Goal: Task Accomplishment & Management: Complete application form

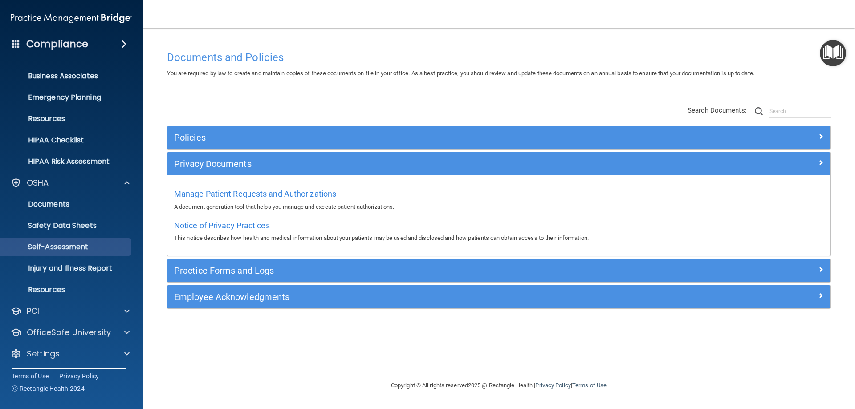
scroll to position [67, 0]
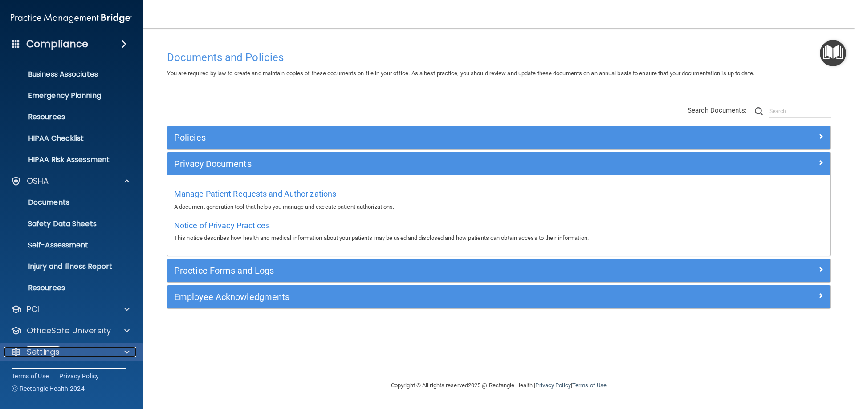
click at [83, 348] on div "Settings" at bounding box center [59, 352] width 110 height 11
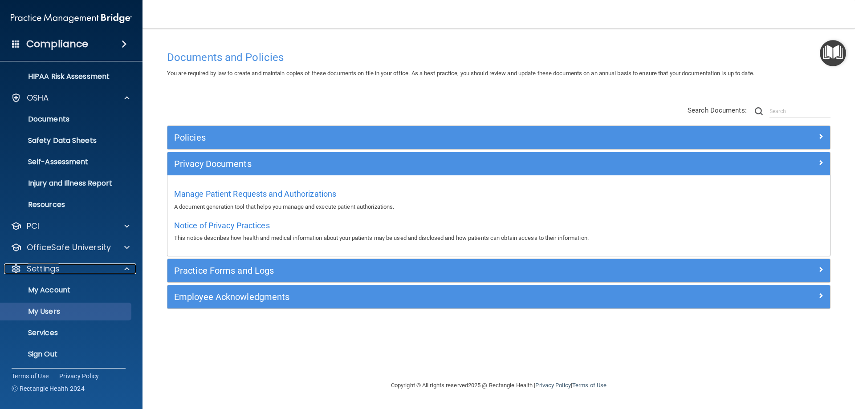
scroll to position [153, 0]
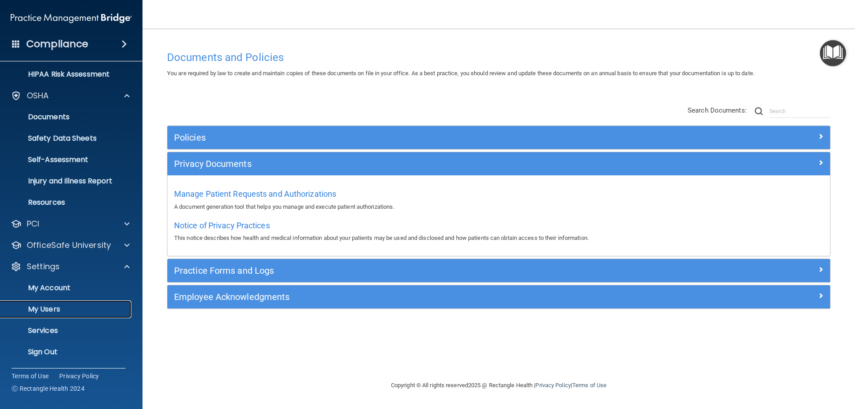
click at [76, 314] on link "My Users" at bounding box center [61, 310] width 140 height 18
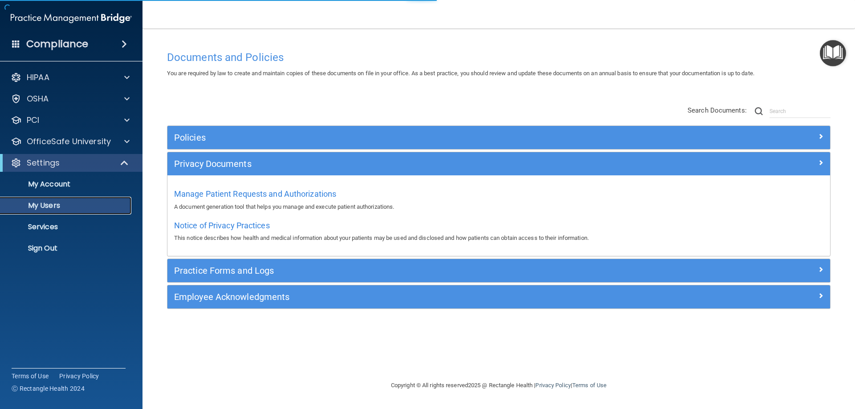
select select "20"
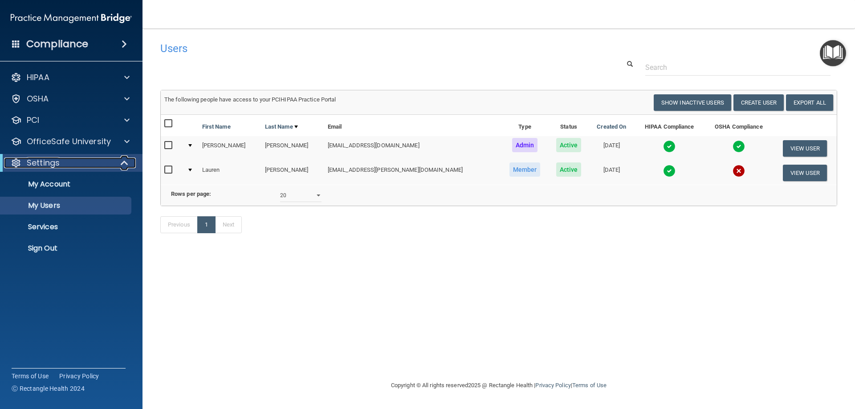
click at [113, 163] on div "Settings" at bounding box center [59, 163] width 110 height 11
click at [97, 207] on p "My Users" at bounding box center [67, 205] width 122 height 9
click at [103, 81] on div "HIPAA" at bounding box center [59, 77] width 110 height 11
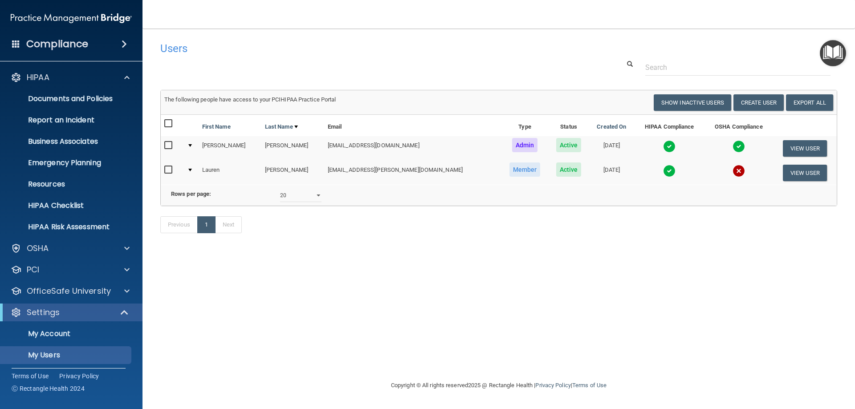
click at [312, 28] on nav "Toggle navigation Melanie Duque smiles@peabodyimplantdentistry.com Manage My En…" at bounding box center [498, 14] width 712 height 28
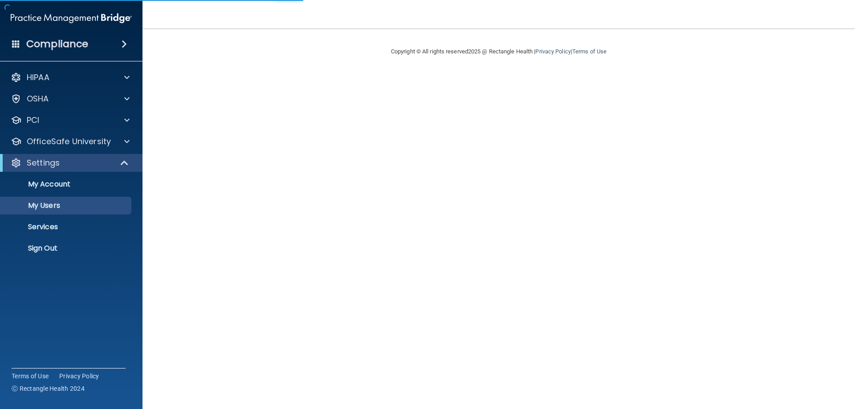
select select "20"
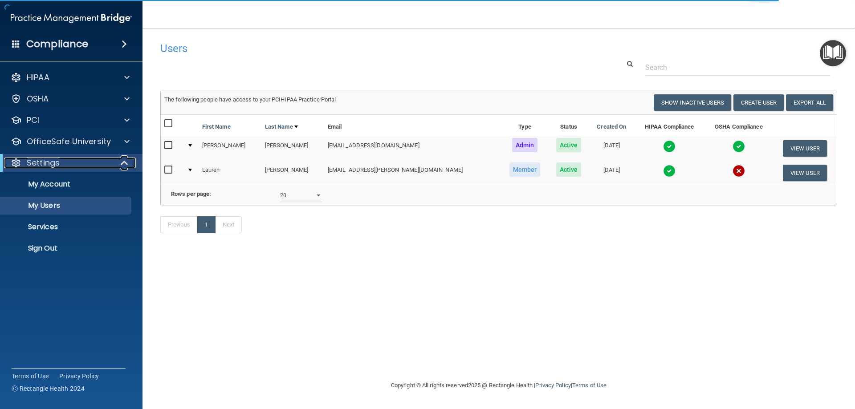
click at [106, 160] on div "Settings" at bounding box center [59, 163] width 110 height 11
click at [106, 162] on div "Settings" at bounding box center [59, 163] width 110 height 11
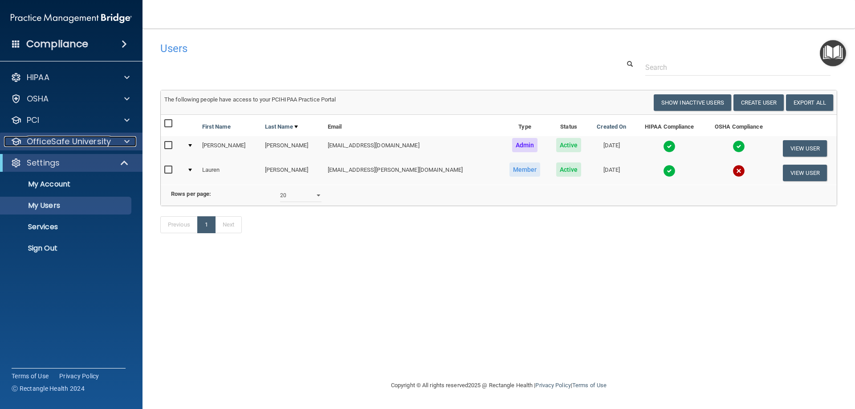
click at [84, 138] on p "OfficeSafe University" at bounding box center [69, 141] width 84 height 11
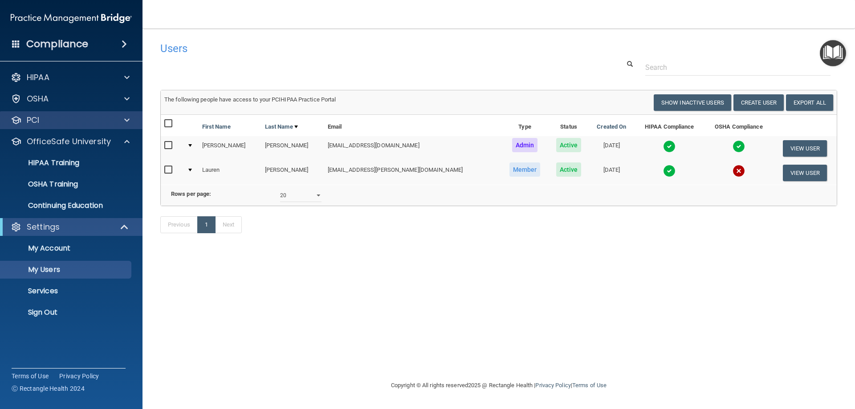
click at [83, 126] on div "PCI" at bounding box center [71, 120] width 143 height 18
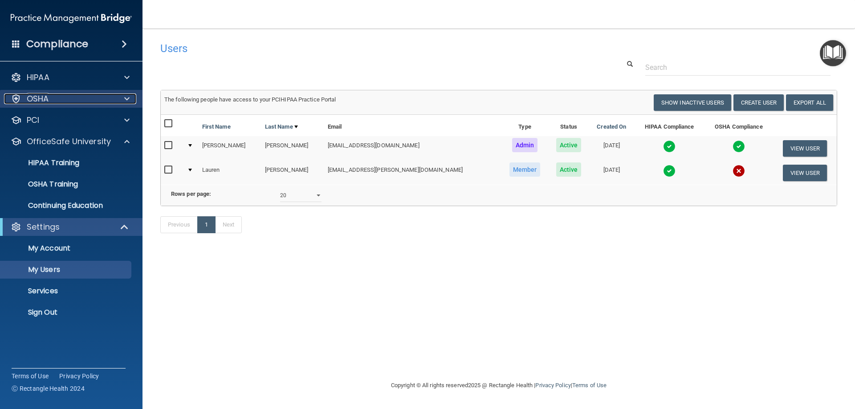
click at [117, 96] on div at bounding box center [125, 99] width 22 height 11
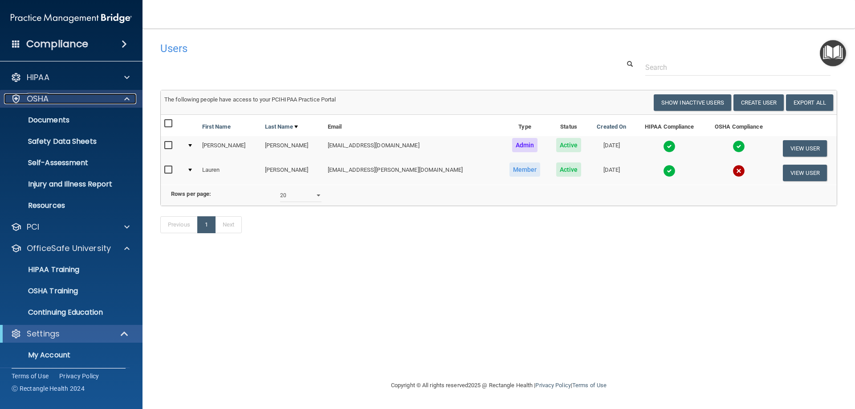
click at [122, 94] on div at bounding box center [125, 99] width 22 height 11
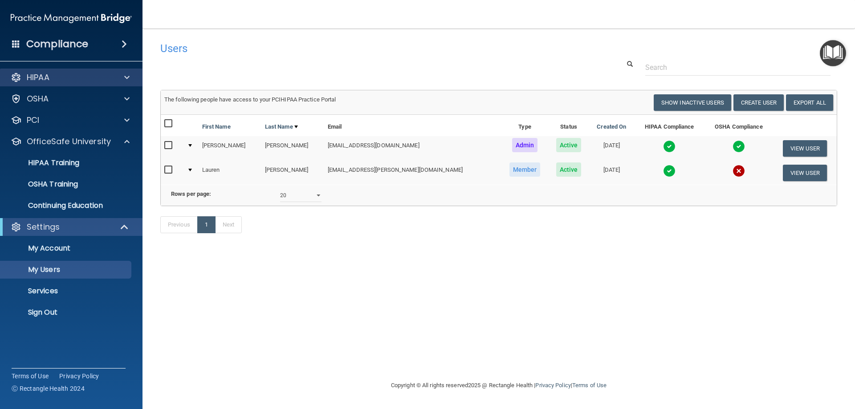
click at [122, 83] on div "HIPAA" at bounding box center [71, 78] width 143 height 18
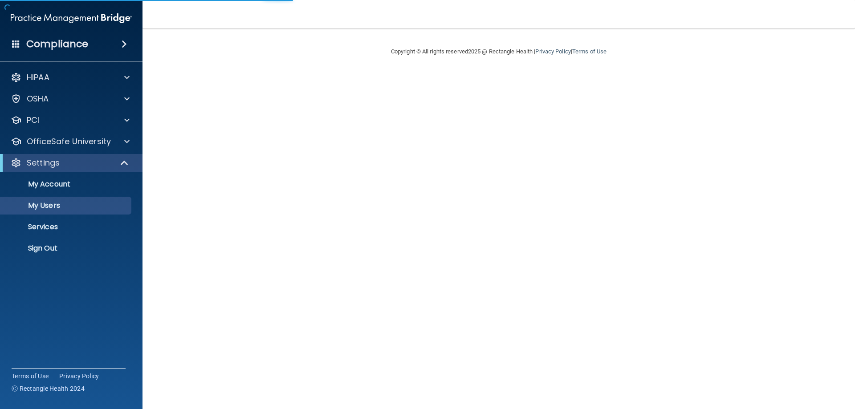
select select "20"
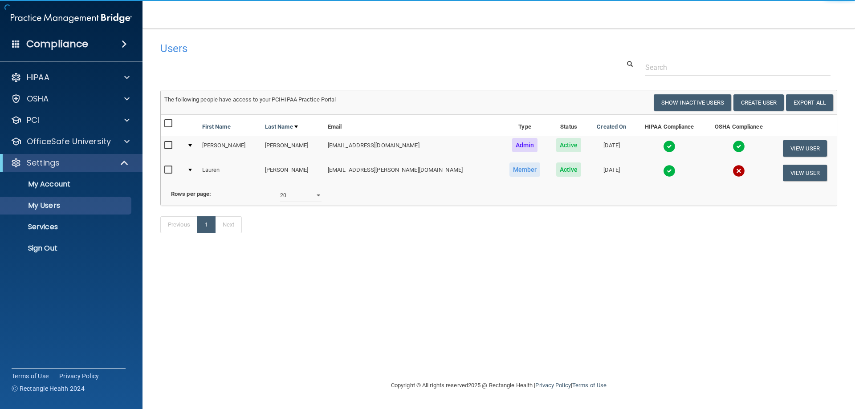
select select "20"
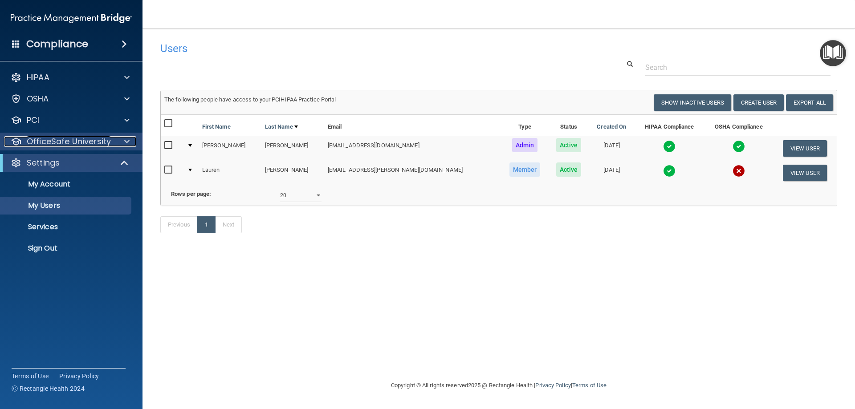
click at [78, 138] on p "OfficeSafe University" at bounding box center [69, 141] width 84 height 11
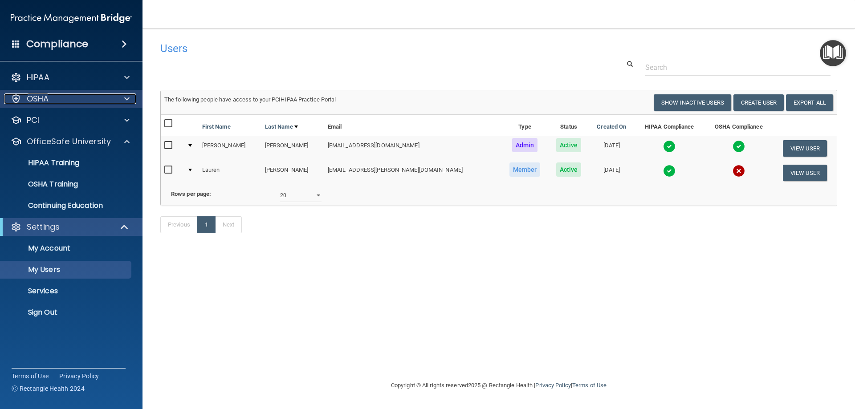
click at [84, 102] on div "OSHA" at bounding box center [59, 99] width 110 height 11
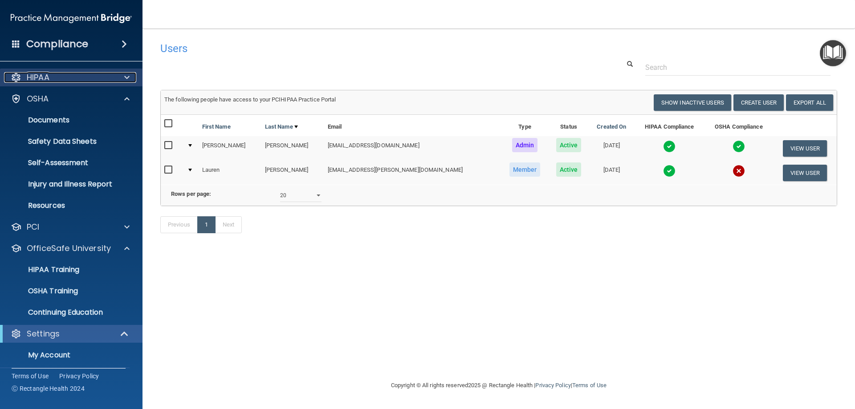
click at [82, 80] on div "HIPAA" at bounding box center [59, 77] width 110 height 11
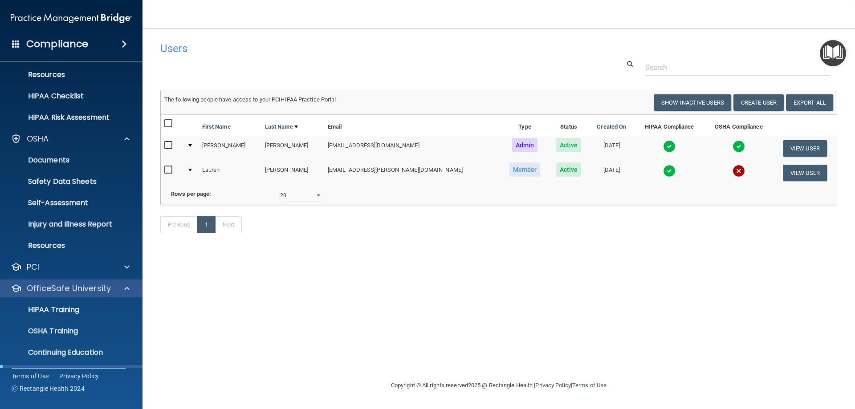
scroll to position [89, 0]
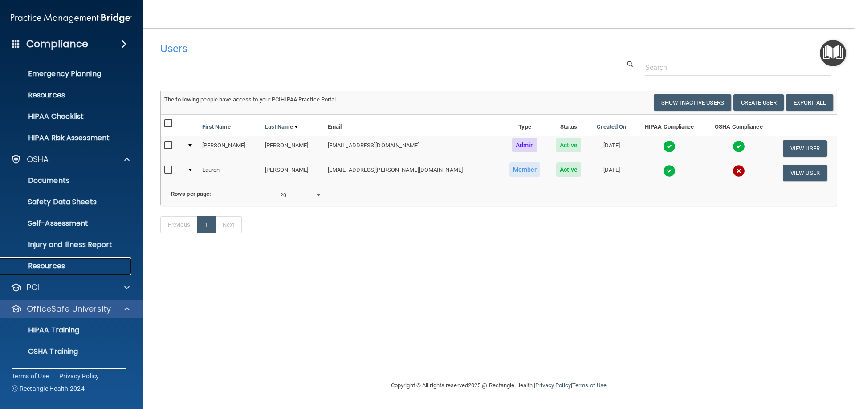
click at [61, 267] on p "Resources" at bounding box center [67, 266] width 122 height 9
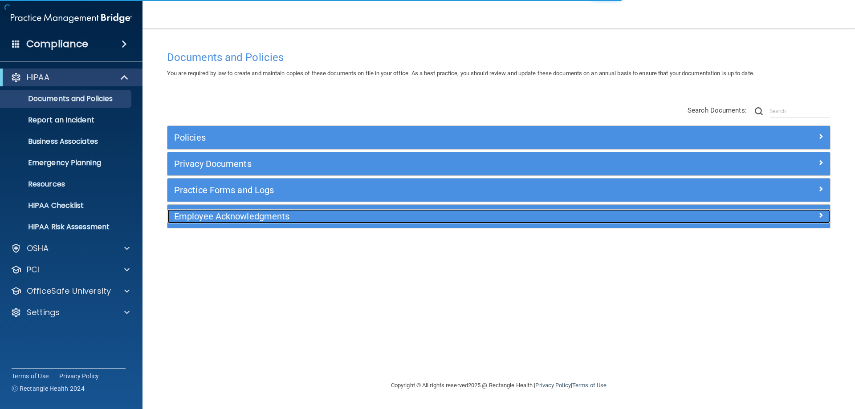
click at [334, 223] on div "Employee Acknowledgments" at bounding box center [415, 216] width 497 height 14
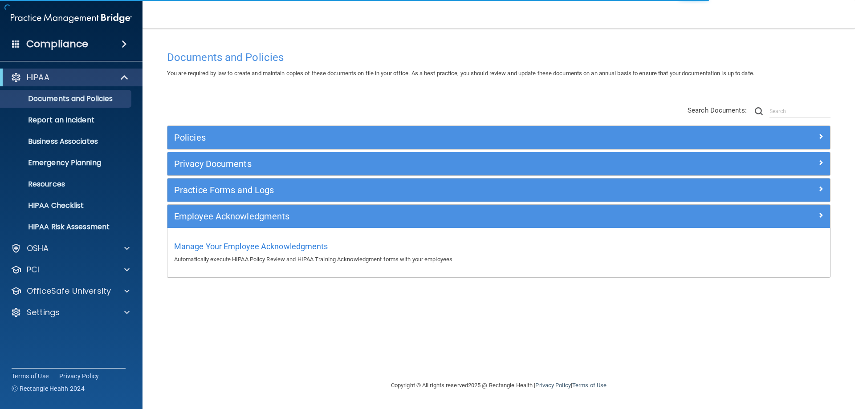
click at [315, 180] on div "Practice Forms and Logs" at bounding box center [498, 190] width 663 height 23
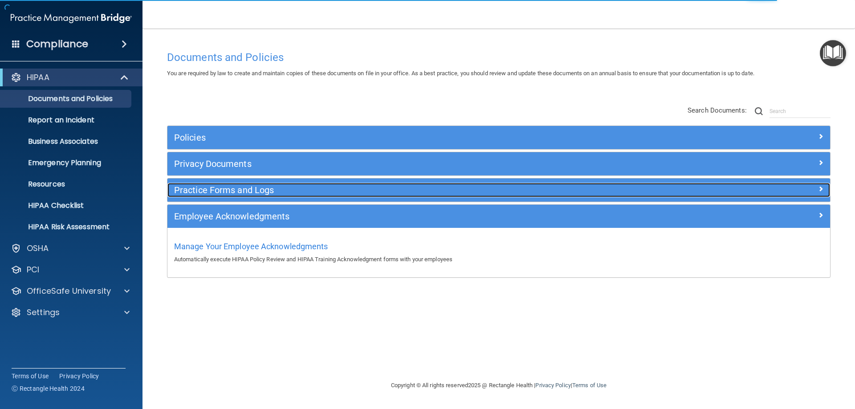
click at [311, 190] on h5 "Practice Forms and Logs" at bounding box center [416, 190] width 484 height 10
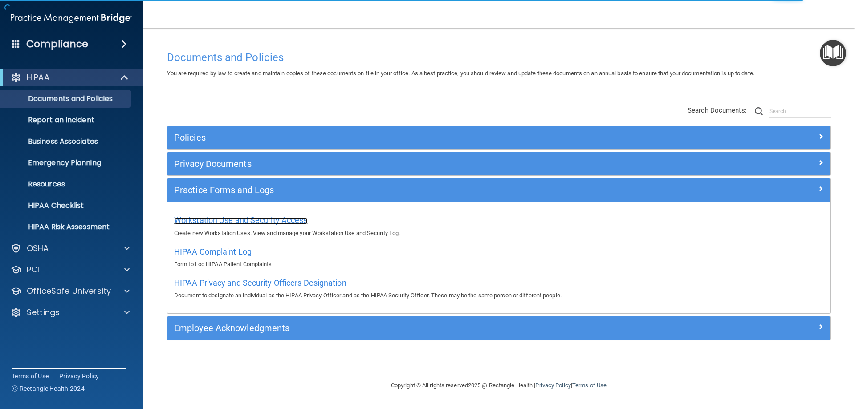
click at [287, 219] on span "Workstation Use and Security Access" at bounding box center [241, 220] width 134 height 9
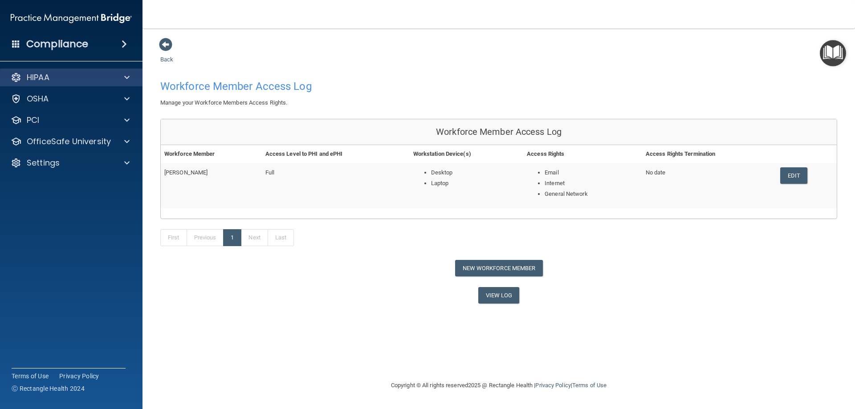
click at [124, 85] on div "HIPAA" at bounding box center [71, 78] width 143 height 18
click at [116, 84] on div "HIPAA" at bounding box center [71, 78] width 143 height 18
click at [124, 78] on span at bounding box center [126, 77] width 5 height 11
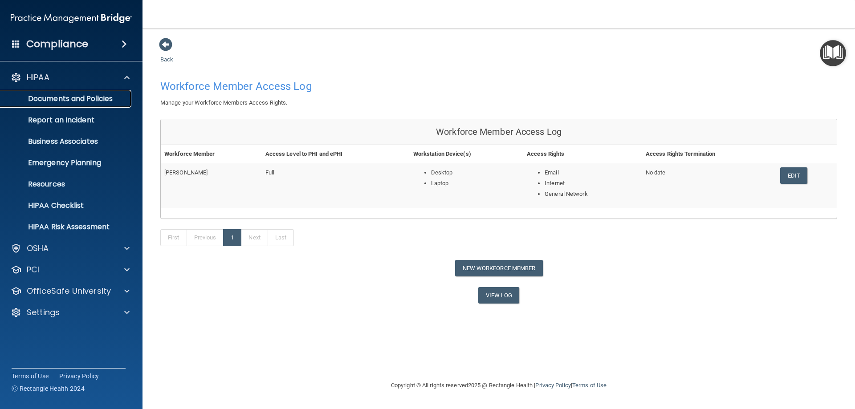
click at [123, 95] on p "Documents and Policies" at bounding box center [67, 98] width 122 height 9
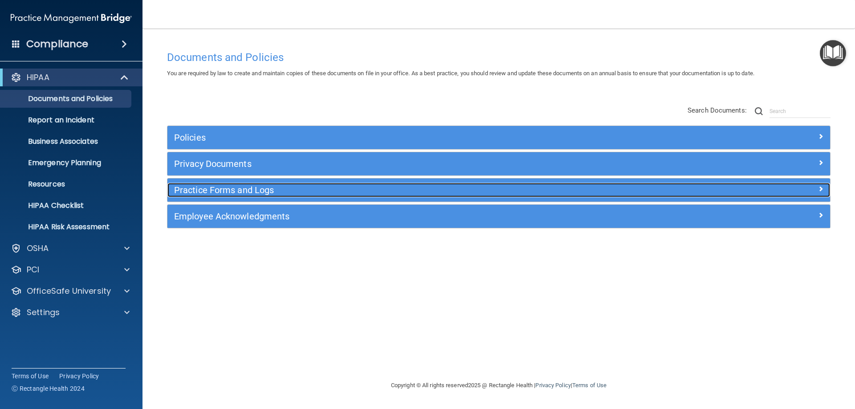
click at [336, 187] on h5 "Practice Forms and Logs" at bounding box center [416, 190] width 484 height 10
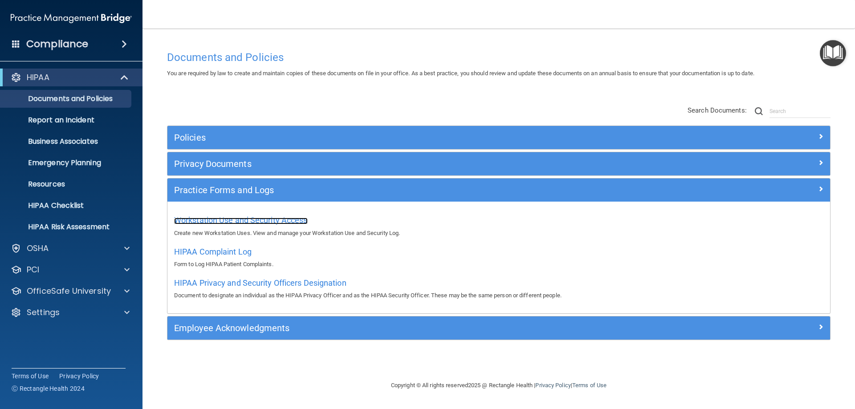
click at [227, 224] on span "Workstation Use and Security Access" at bounding box center [241, 220] width 134 height 9
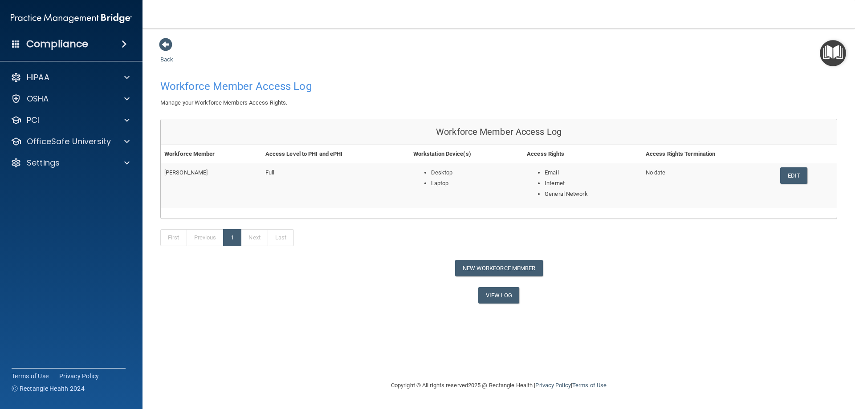
click at [274, 170] on span "Full" at bounding box center [269, 172] width 9 height 7
click at [473, 272] on button "New Workforce Member" at bounding box center [499, 268] width 88 height 16
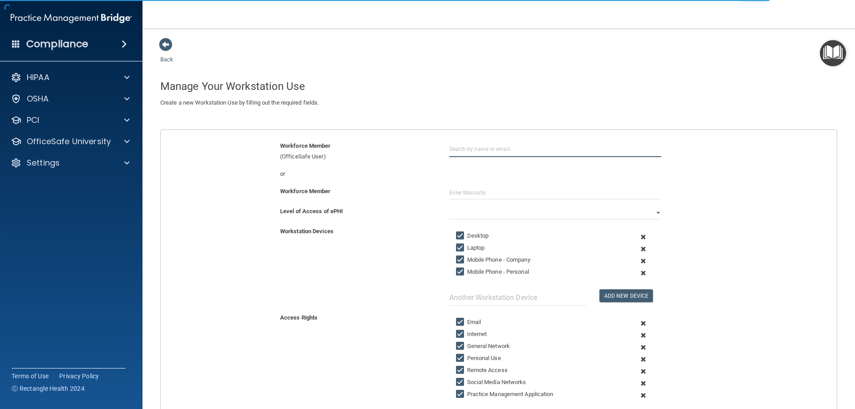
click at [468, 153] on input "text" at bounding box center [555, 149] width 212 height 16
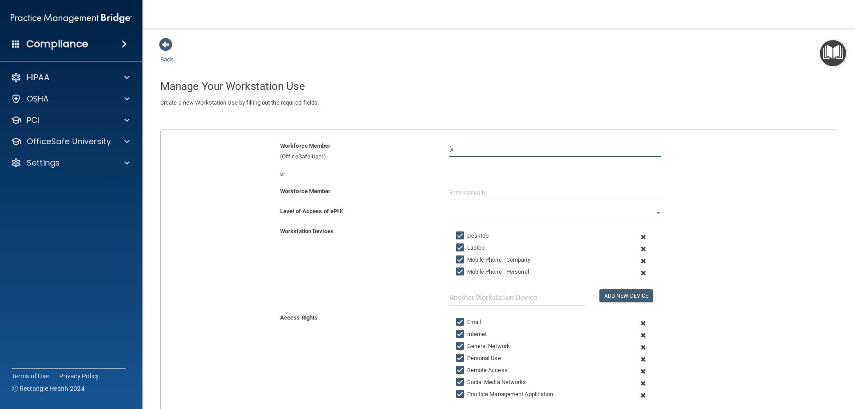
type input "["
type input "panpapaspyridakos@gmail.com"
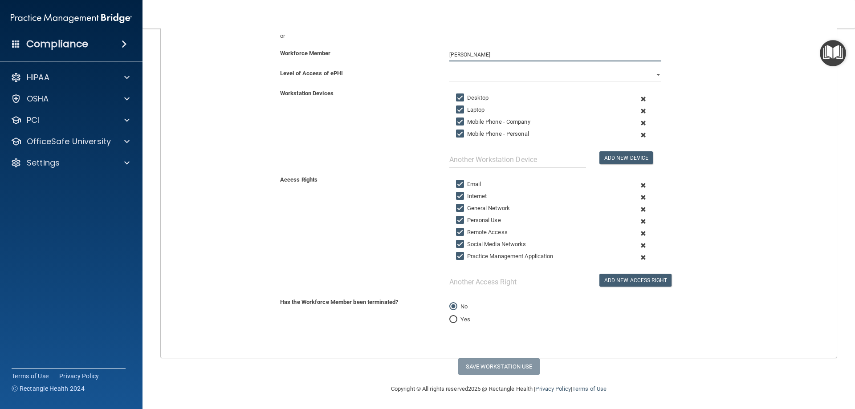
scroll to position [139, 0]
type input "Panos Papaspyridakos"
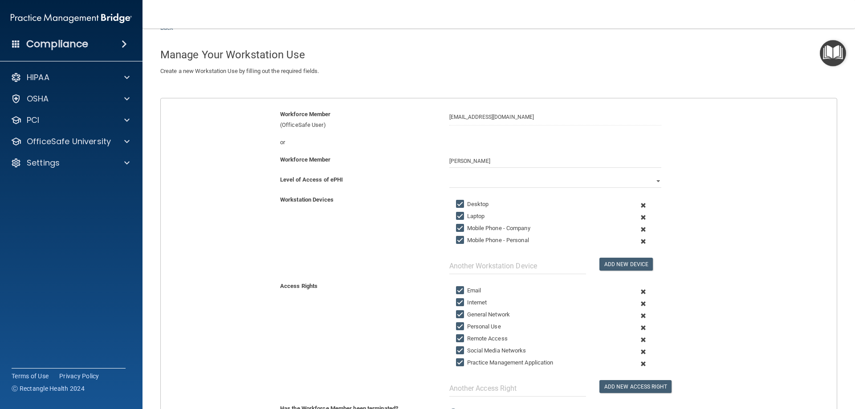
scroll to position [6, 0]
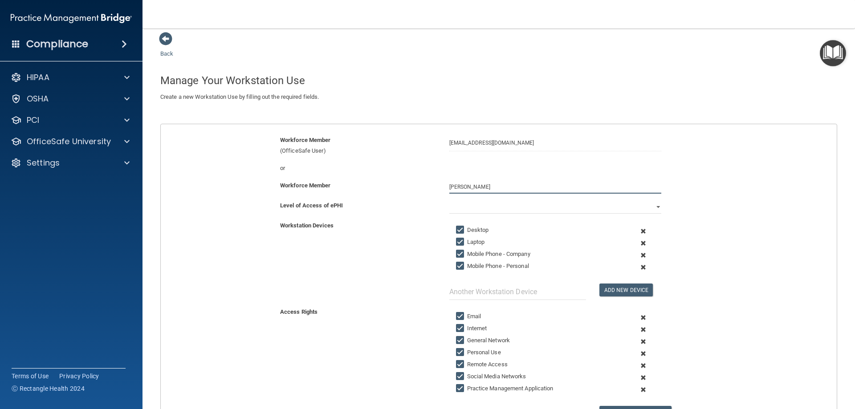
click at [502, 184] on input "Panos Papaspyridakos" at bounding box center [555, 186] width 212 height 13
click at [496, 204] on select "Full Limited None" at bounding box center [555, 206] width 212 height 13
click at [458, 177] on div "or" at bounding box center [498, 171] width 689 height 17
drag, startPoint x: 514, startPoint y: 184, endPoint x: 404, endPoint y: 193, distance: 110.3
click at [404, 193] on div "Workforce Member Panos Papaspyridakos" at bounding box center [498, 186] width 689 height 13
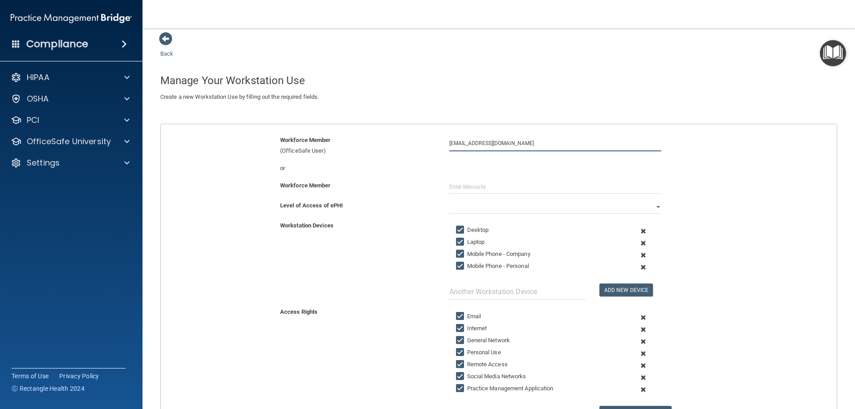
click at [530, 143] on input "panpapaspyridakos@gmail.com" at bounding box center [555, 143] width 212 height 16
click at [535, 143] on input "panpapaspyridakos@gmail.com" at bounding box center [555, 143] width 212 height 16
click at [537, 144] on input "panpapaspyridakos@gmail.com" at bounding box center [555, 143] width 212 height 16
click at [524, 187] on input "text" at bounding box center [555, 186] width 212 height 13
click at [602, 208] on select "Full Limited None" at bounding box center [555, 206] width 212 height 13
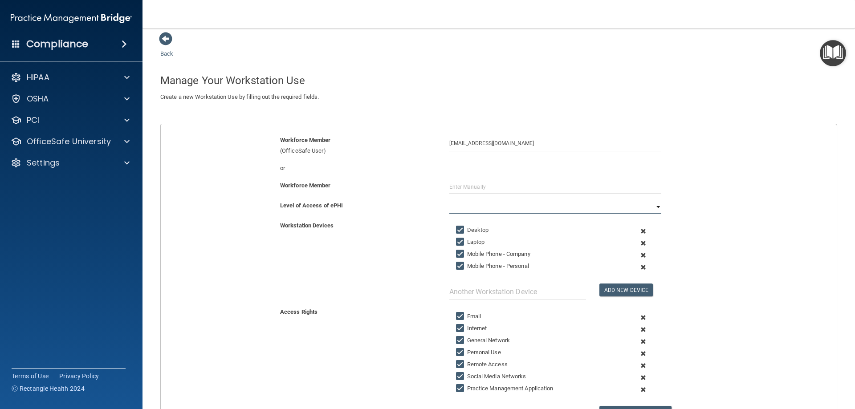
click at [602, 207] on select "Full Limited None" at bounding box center [555, 206] width 212 height 13
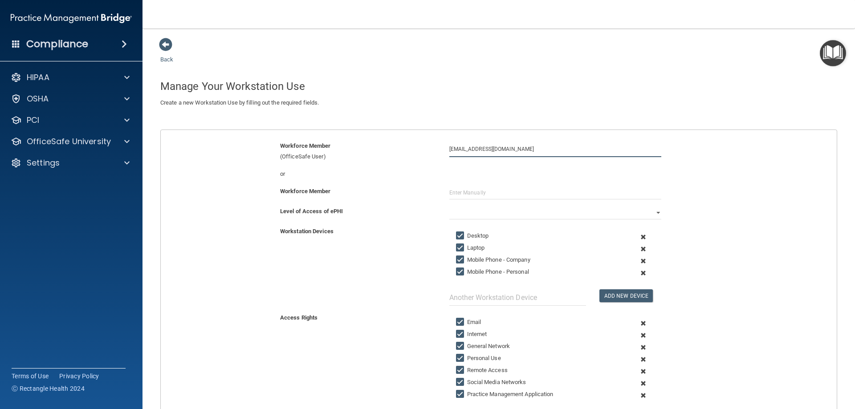
click at [474, 149] on input "panpapaspyridakos@gmail.com" at bounding box center [555, 149] width 212 height 16
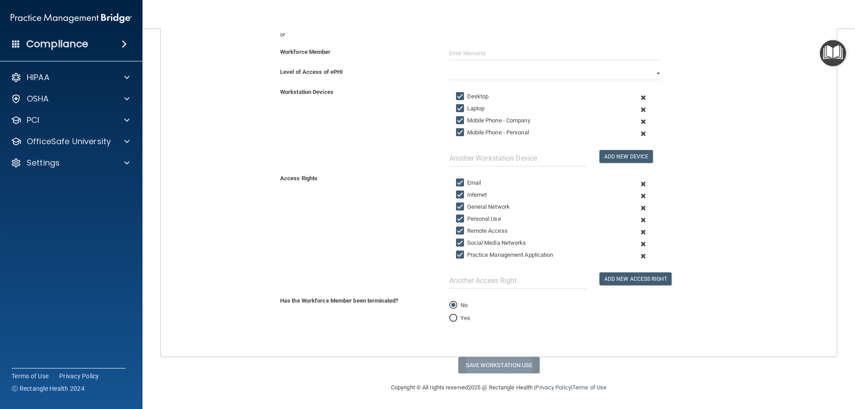
type input "Panos Papaspyridakos"
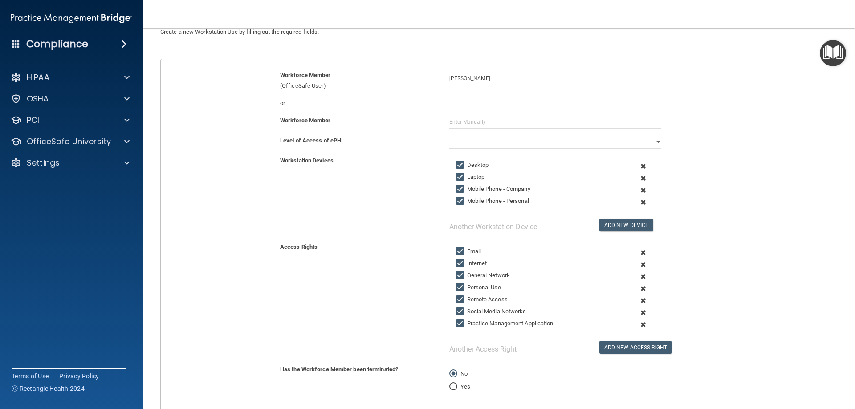
scroll to position [50, 0]
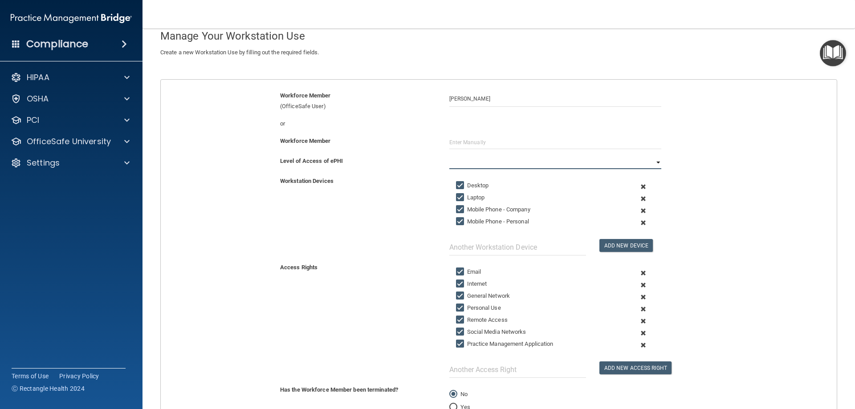
click at [542, 169] on select "Full Limited None" at bounding box center [555, 162] width 212 height 13
select select "0"
click at [449, 156] on select "Full Limited None" at bounding box center [555, 162] width 212 height 13
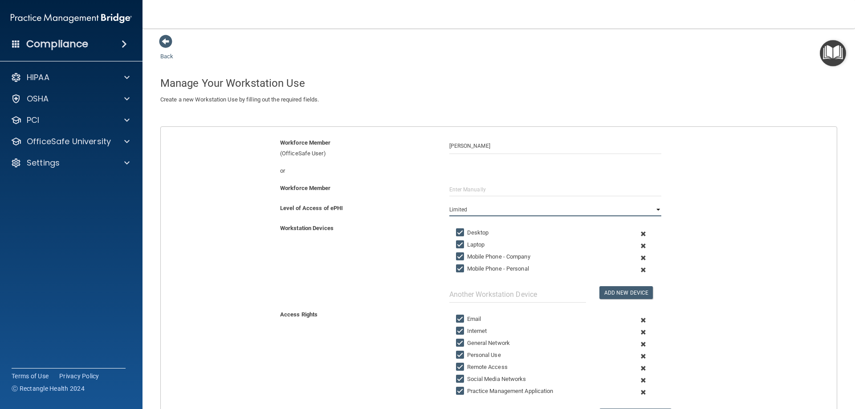
scroll to position [0, 0]
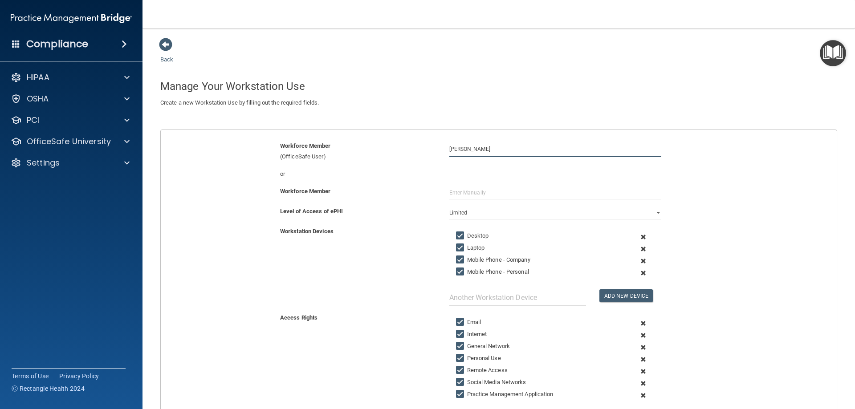
click at [541, 149] on input "Panos Papaspyridakos" at bounding box center [555, 149] width 212 height 16
drag, startPoint x: 541, startPoint y: 149, endPoint x: 408, endPoint y: 142, distance: 132.9
click at [408, 142] on div "Workforce Member (OfficeSafe User) Panos Papaspyridakos" at bounding box center [498, 151] width 689 height 21
click at [462, 149] on input "Panos Papaspyridakos" at bounding box center [555, 149] width 212 height 16
click at [449, 149] on input "PanPapaspyridakos" at bounding box center [555, 149] width 212 height 16
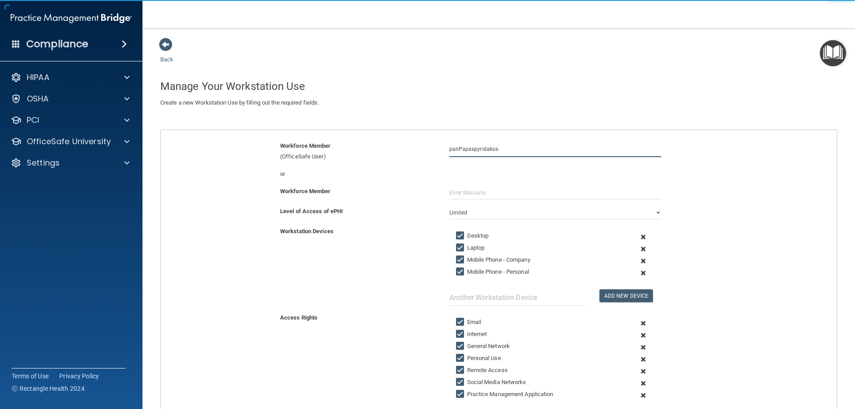
click at [457, 147] on input "panPapaspyridakos" at bounding box center [555, 149] width 212 height 16
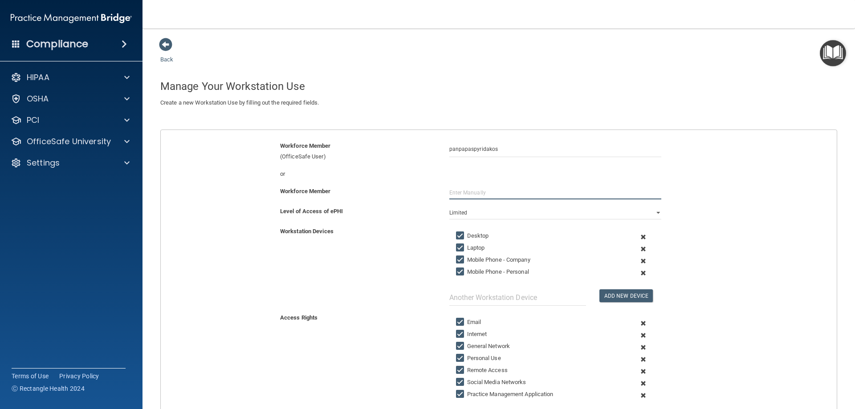
click at [475, 190] on input "text" at bounding box center [555, 192] width 212 height 13
click at [526, 151] on input "panpapaspyridakos" at bounding box center [555, 149] width 212 height 16
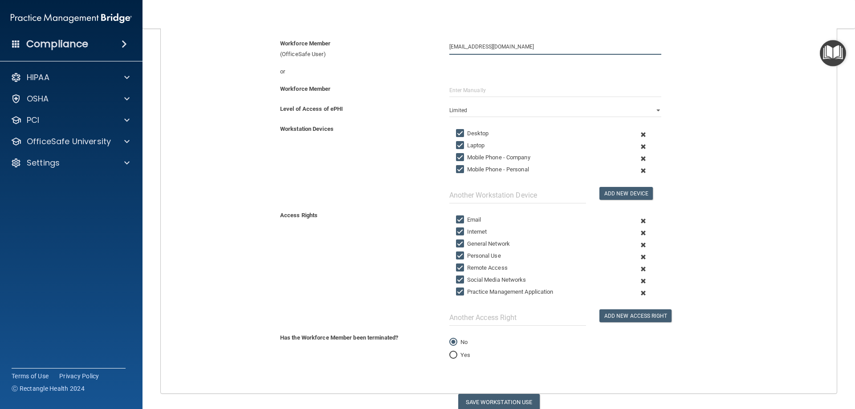
scroll to position [134, 0]
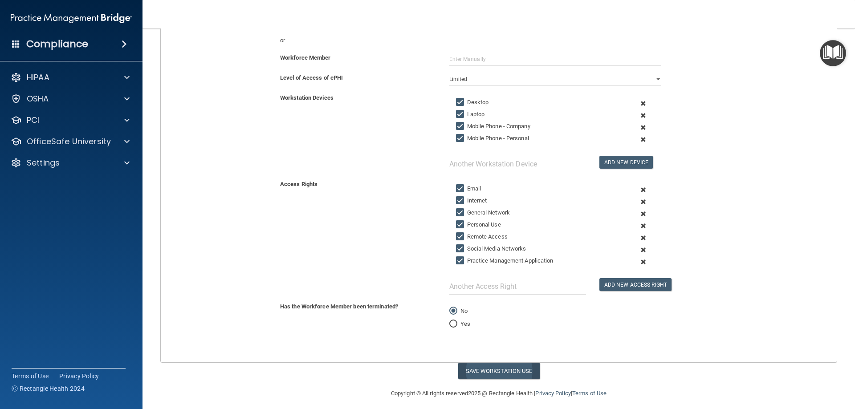
type input "panpapaspyridakos@gmail.com"
click at [500, 374] on button "Save Workstation Use" at bounding box center [498, 371] width 81 height 16
select select "? string:Full ?"
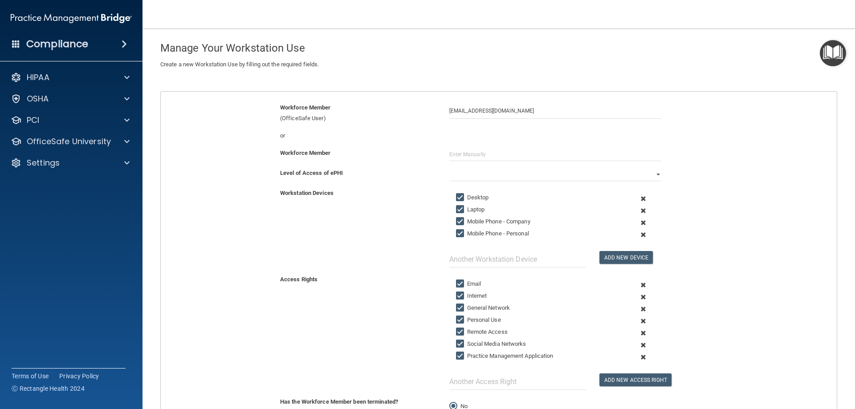
scroll to position [0, 0]
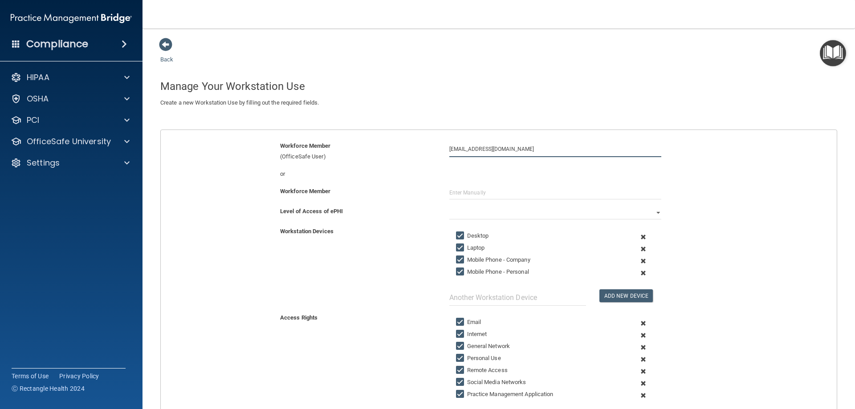
drag, startPoint x: 533, startPoint y: 148, endPoint x: 428, endPoint y: 145, distance: 104.2
click at [428, 145] on div "Workforce Member (OfficeSafe User) panpapaspyridakos@gmail.com" at bounding box center [498, 151] width 689 height 21
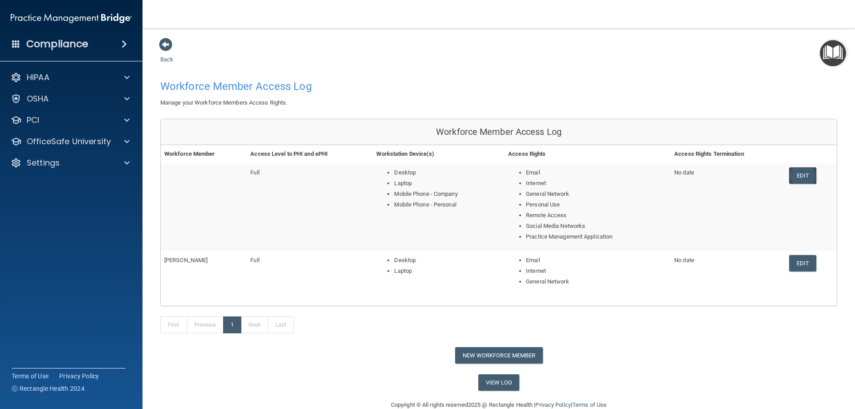
click at [803, 178] on link "Edit" at bounding box center [802, 175] width 27 height 16
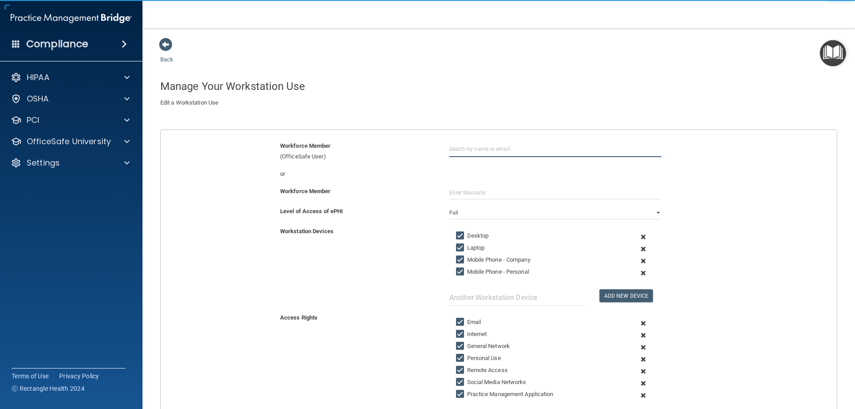
click at [510, 151] on input "text" at bounding box center [555, 149] width 212 height 16
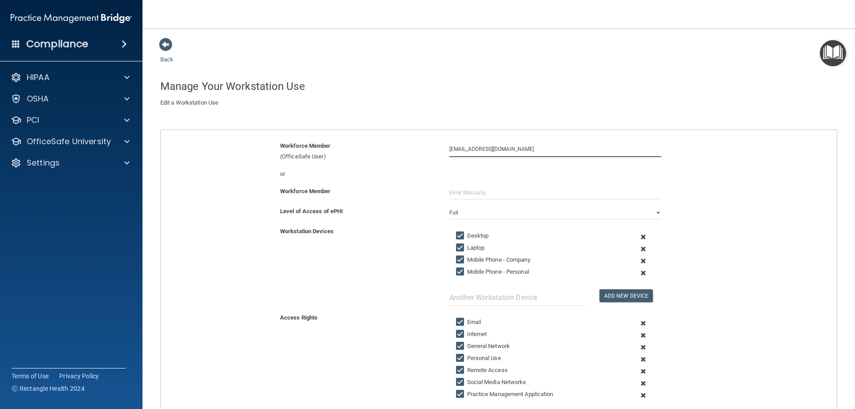
type input "panpapaspyridakos@gmail.com"
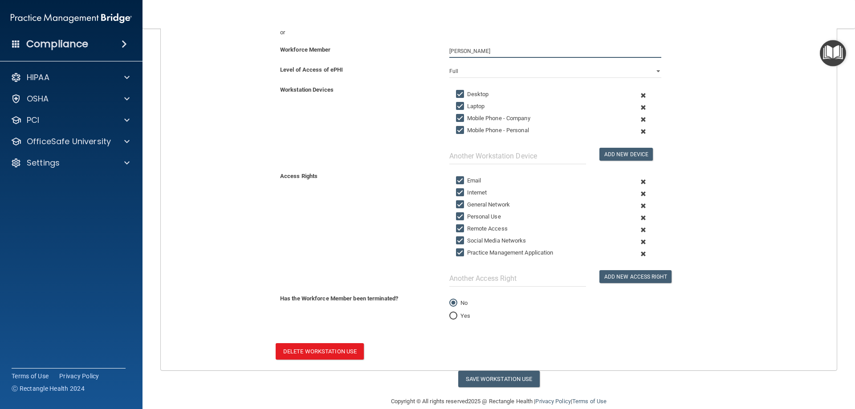
scroll to position [155, 0]
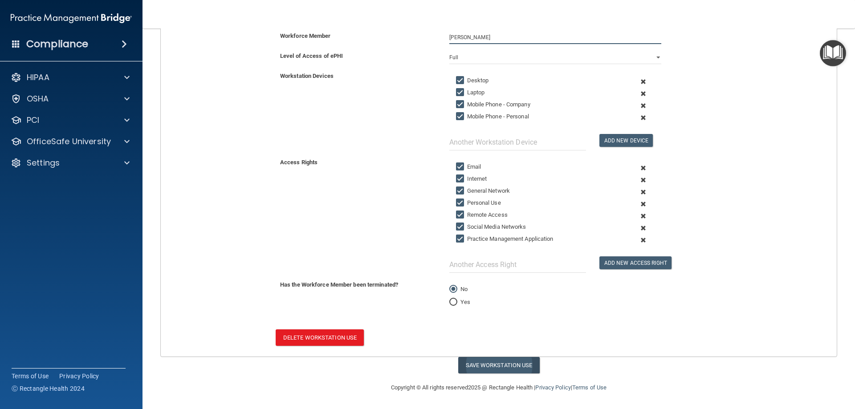
type input "Panos Papaspyridakos"
click at [483, 368] on button "Save Workstation Use" at bounding box center [498, 365] width 81 height 16
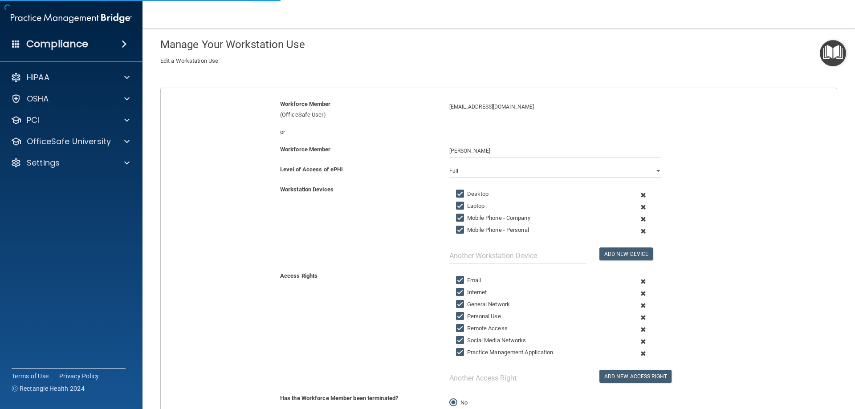
scroll to position [22, 0]
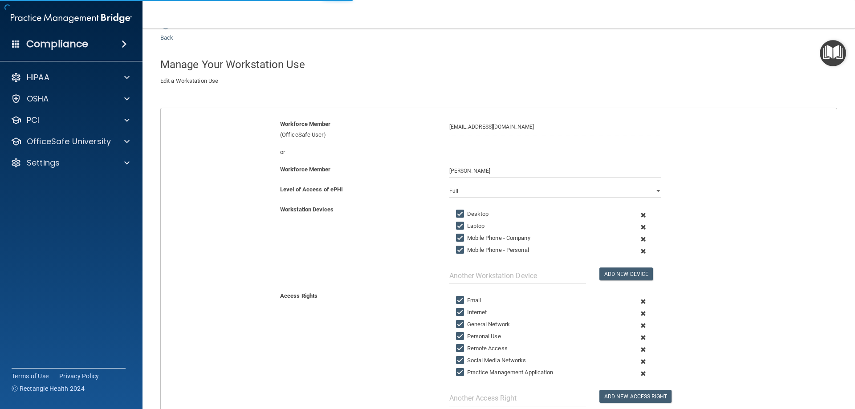
select select "? string:Full ?"
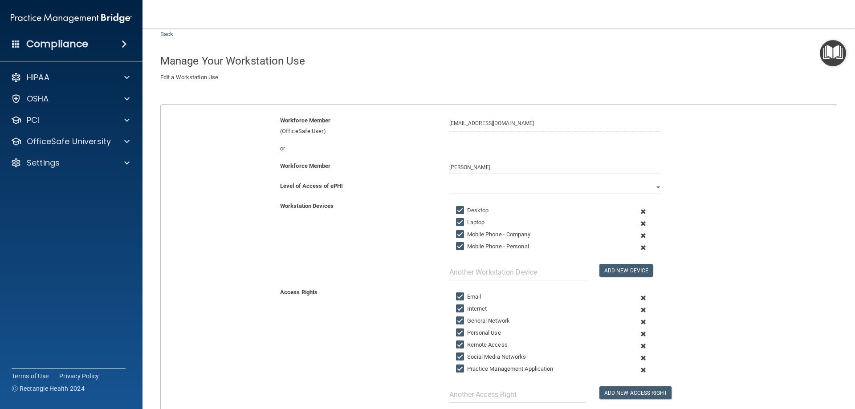
scroll to position [0, 0]
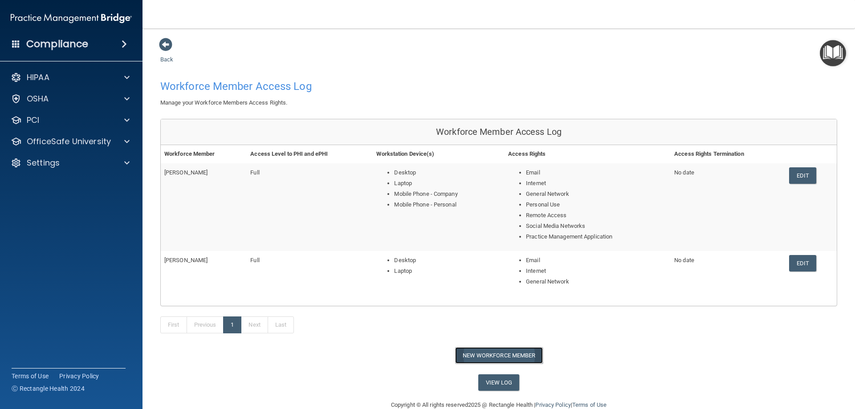
click at [503, 354] on button "New Workforce Member" at bounding box center [499, 355] width 88 height 16
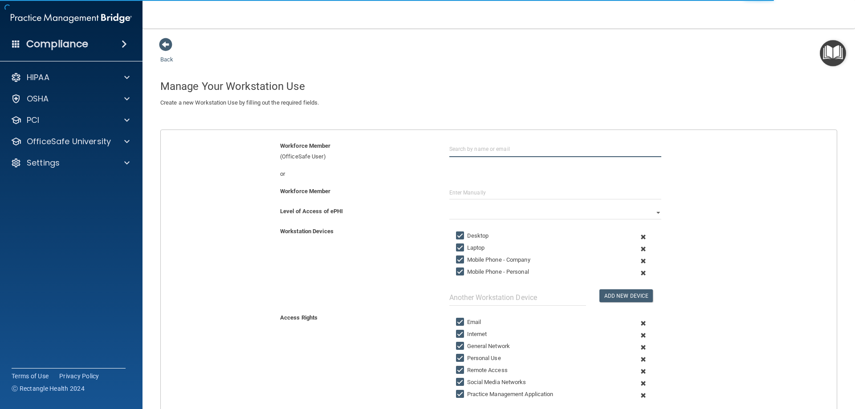
click at [475, 150] on input "text" at bounding box center [555, 149] width 212 height 16
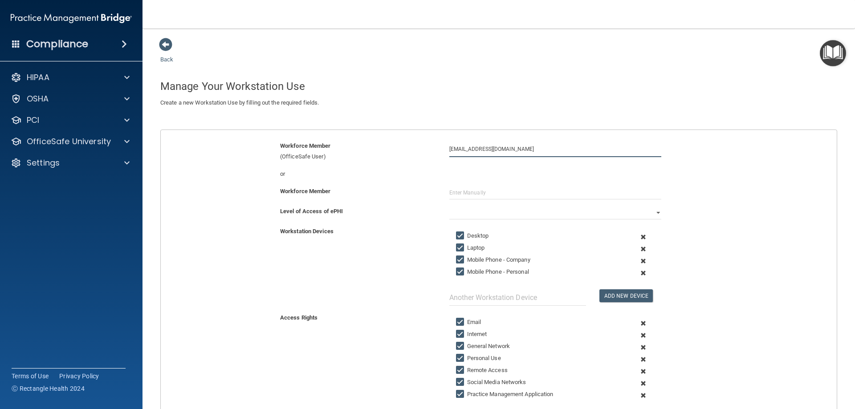
type input "dkamy@comcast.net"
click at [475, 189] on input "text" at bounding box center [555, 192] width 212 height 13
type input "Donald Plourde"
click at [475, 216] on select "Full Limited None" at bounding box center [555, 212] width 212 height 13
click at [449, 206] on select "Full Limited None" at bounding box center [555, 212] width 212 height 13
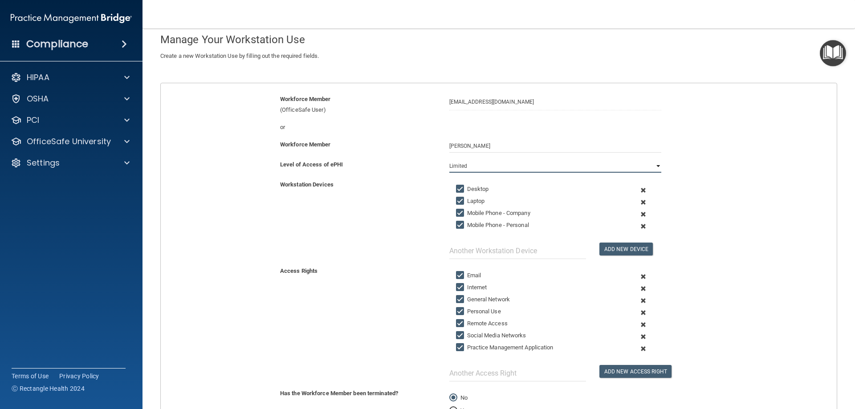
scroll to position [139, 0]
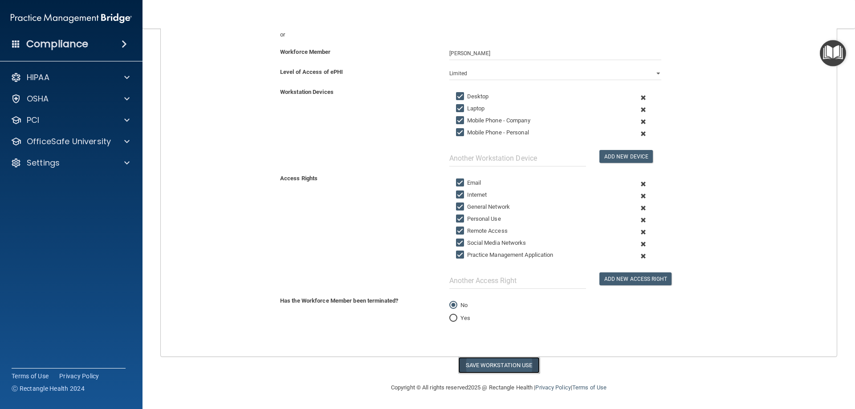
click at [497, 366] on button "Save Workstation Use" at bounding box center [498, 365] width 81 height 16
select select "? string:Full ?"
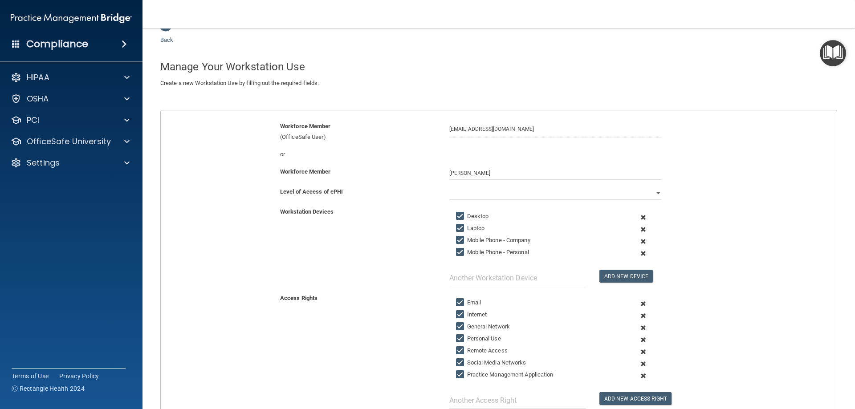
scroll to position [0, 0]
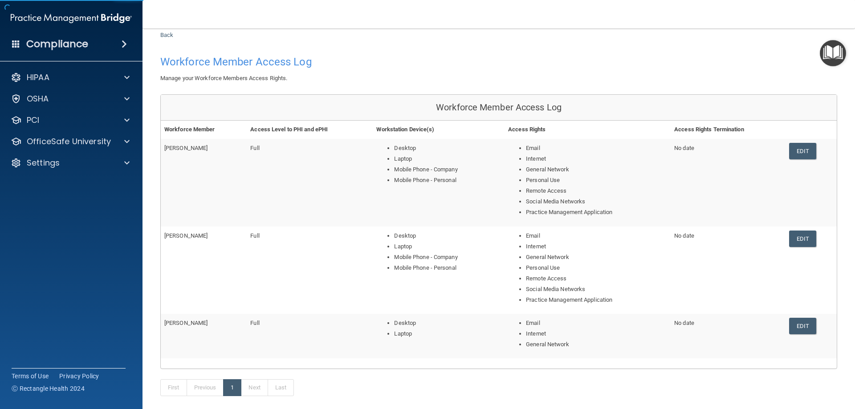
scroll to position [89, 0]
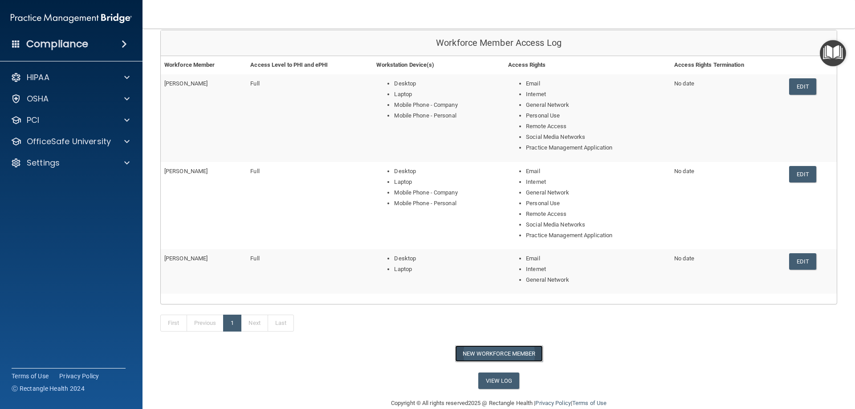
click at [476, 356] on button "New Workforce Member" at bounding box center [499, 354] width 88 height 16
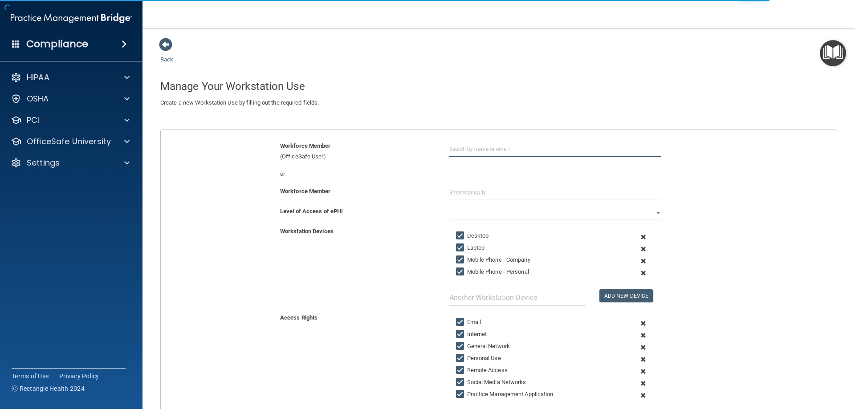
click at [464, 150] on input "text" at bounding box center [555, 149] width 212 height 16
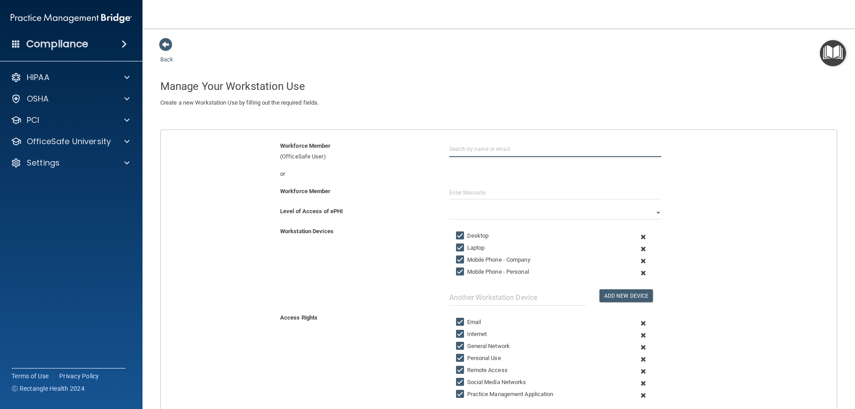
type input "N"
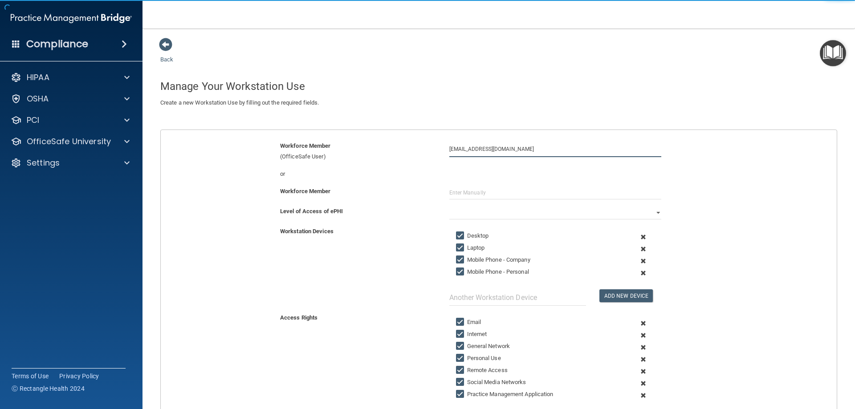
type input "nbrdh78@comcast.net"
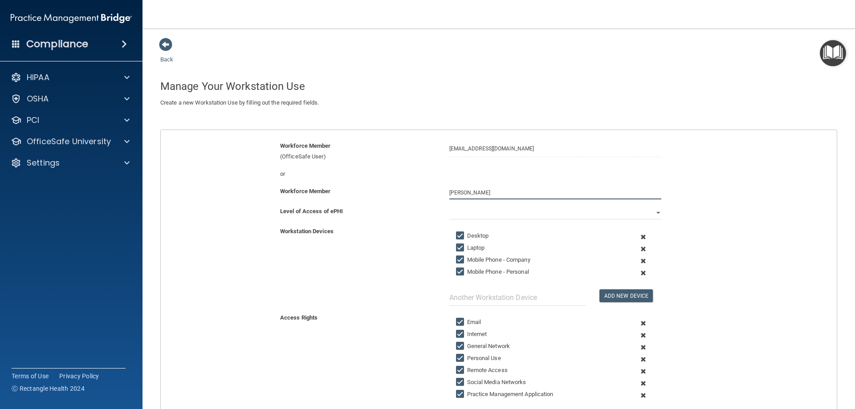
type input "Nancy Bovio"
click at [520, 217] on select "Full Limited None" at bounding box center [555, 212] width 212 height 13
click at [449, 206] on select "Full Limited None" at bounding box center [555, 212] width 212 height 13
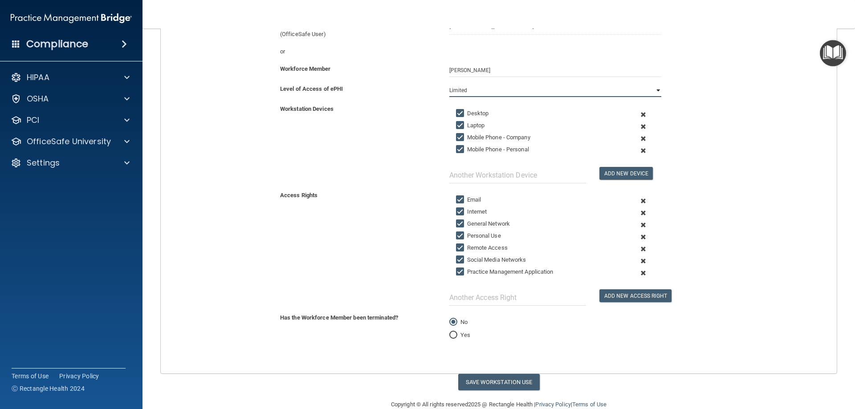
scroll to position [139, 0]
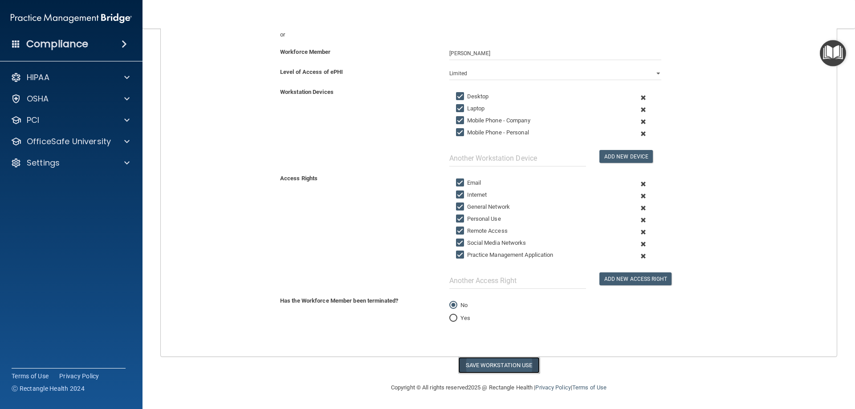
click at [476, 366] on button "Save Workstation Use" at bounding box center [498, 365] width 81 height 16
select select "? string:Full ?"
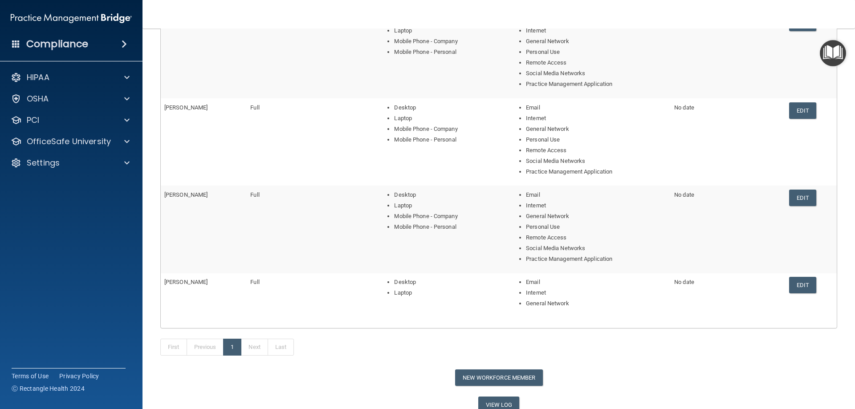
scroll to position [175, 0]
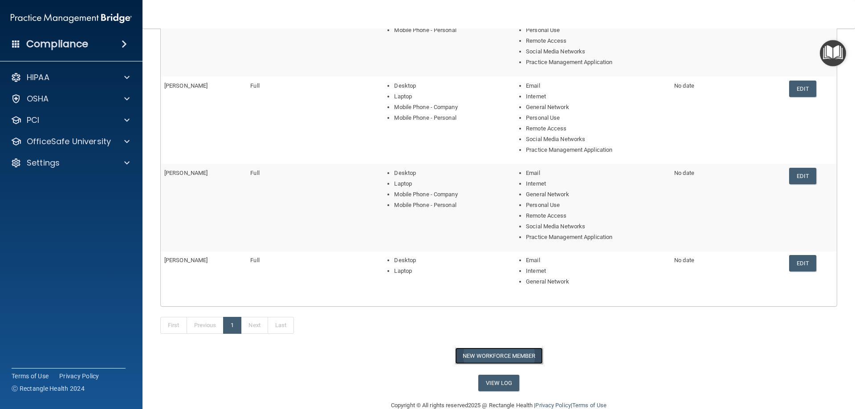
click at [504, 354] on button "New Workforce Member" at bounding box center [499, 356] width 88 height 16
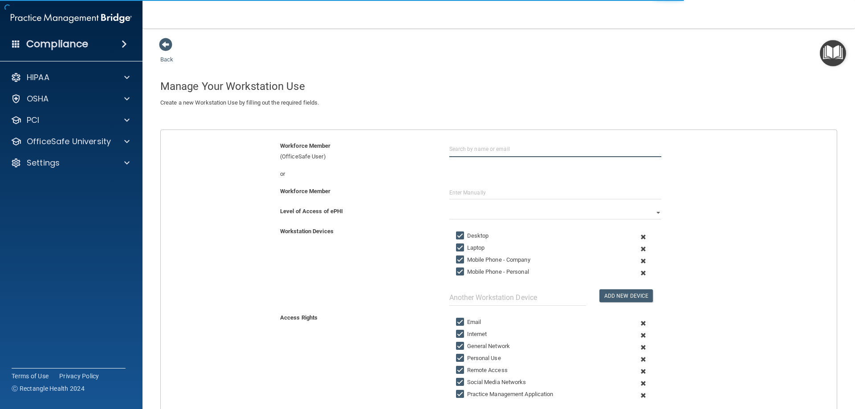
click at [527, 150] on input "text" at bounding box center [555, 149] width 212 height 16
type input "nanlzmc5@gmail.com"
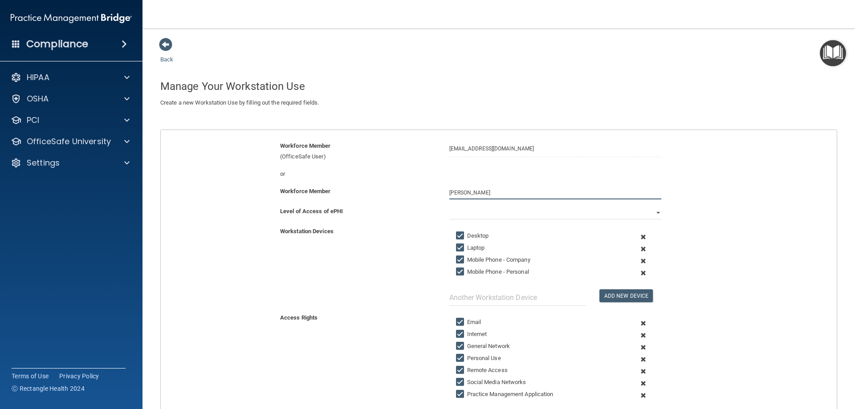
type input "Nancy Claveau"
click at [513, 211] on select "Full Limited None" at bounding box center [555, 212] width 212 height 13
click at [449, 206] on select "Full Limited None" at bounding box center [555, 212] width 212 height 13
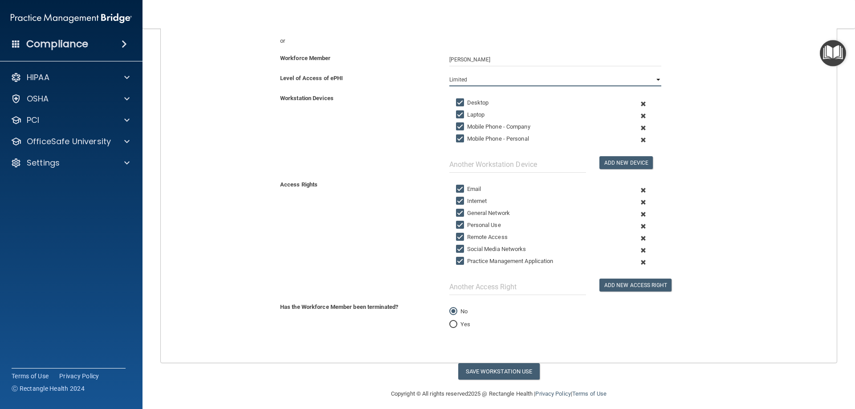
scroll to position [139, 0]
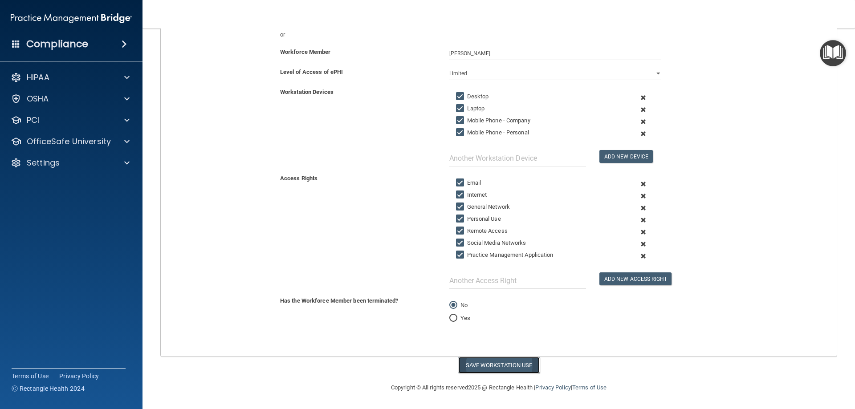
click at [472, 367] on button "Save Workstation Use" at bounding box center [498, 365] width 81 height 16
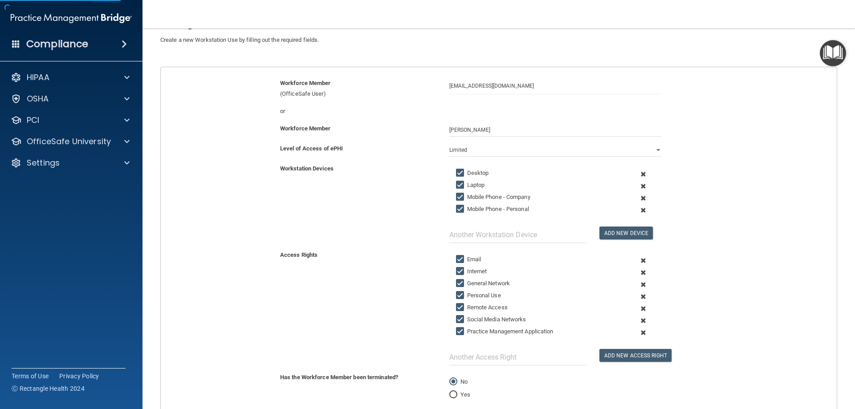
scroll to position [50, 0]
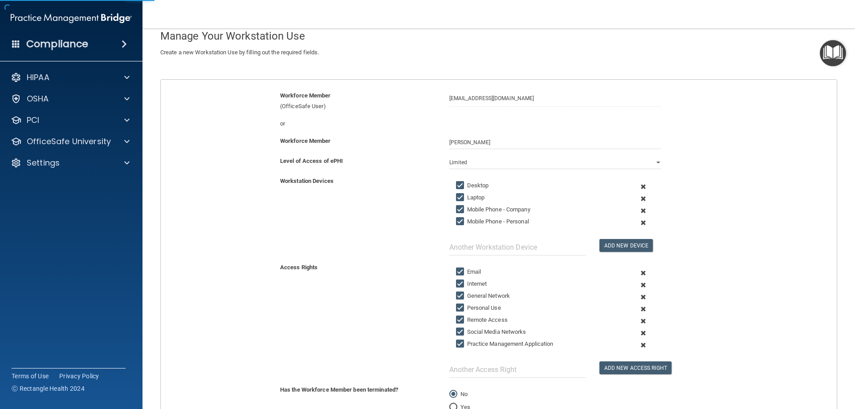
select select "? string:Full ?"
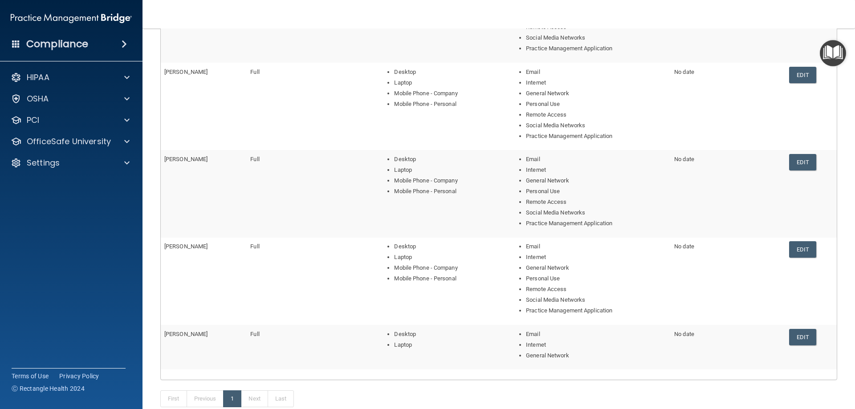
scroll to position [246, 0]
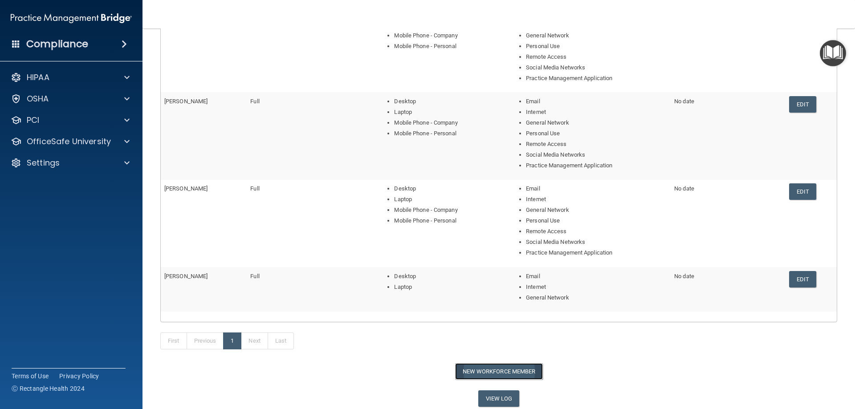
click at [470, 373] on button "New Workforce Member" at bounding box center [499, 371] width 88 height 16
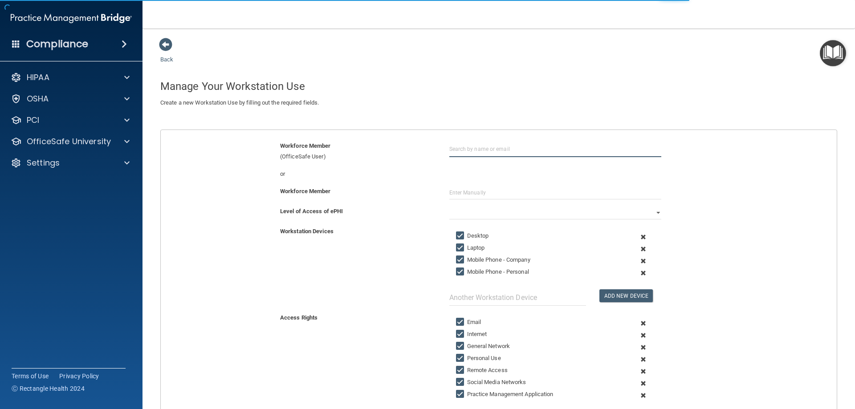
click at [461, 149] on input "text" at bounding box center [555, 149] width 212 height 16
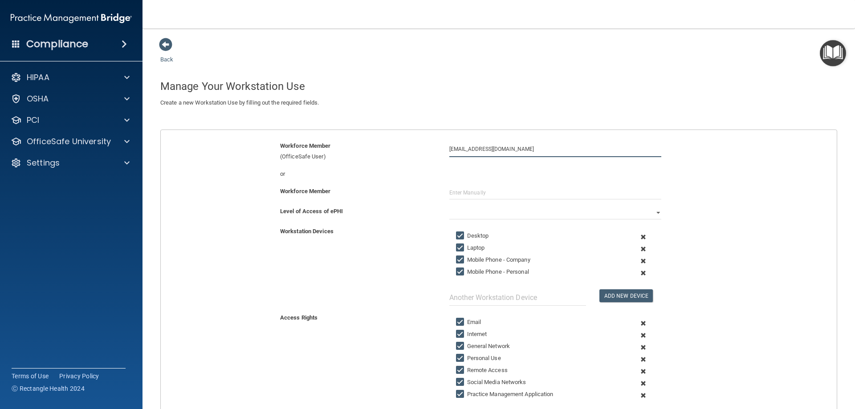
type input "dmg6467@yahoo.com"
type input "Diane Graglia"
click at [501, 211] on select "Full Limited None" at bounding box center [555, 212] width 212 height 13
click at [449, 206] on select "Full Limited None" at bounding box center [555, 212] width 212 height 13
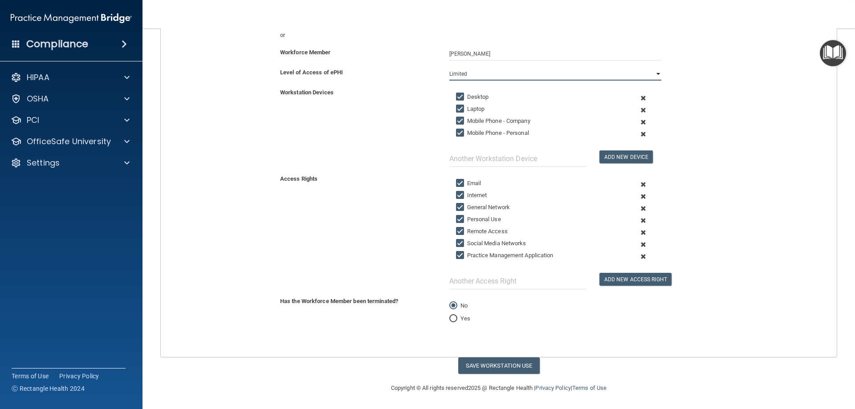
scroll to position [139, 0]
click at [470, 371] on button "Save Workstation Use" at bounding box center [498, 365] width 81 height 16
select select "? string:Full ?"
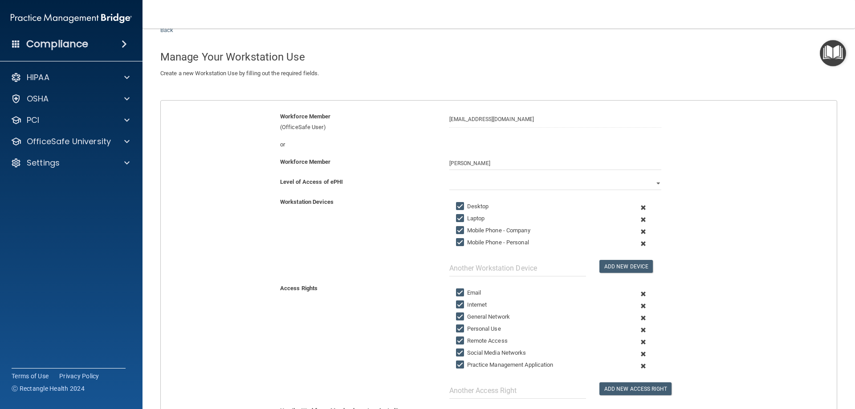
scroll to position [6, 0]
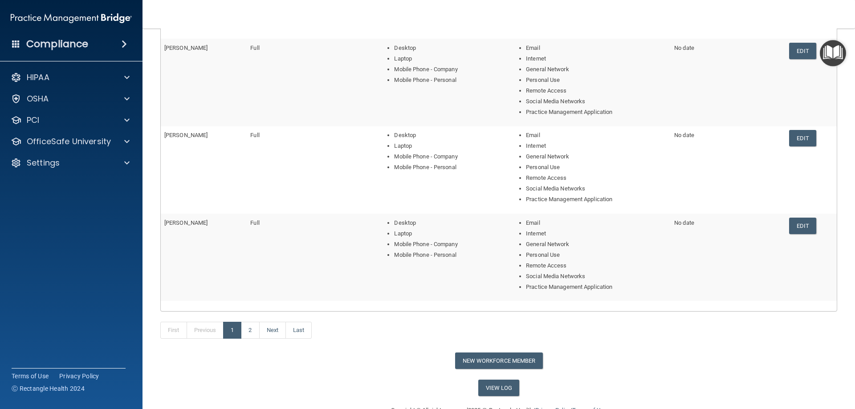
scroll to position [317, 0]
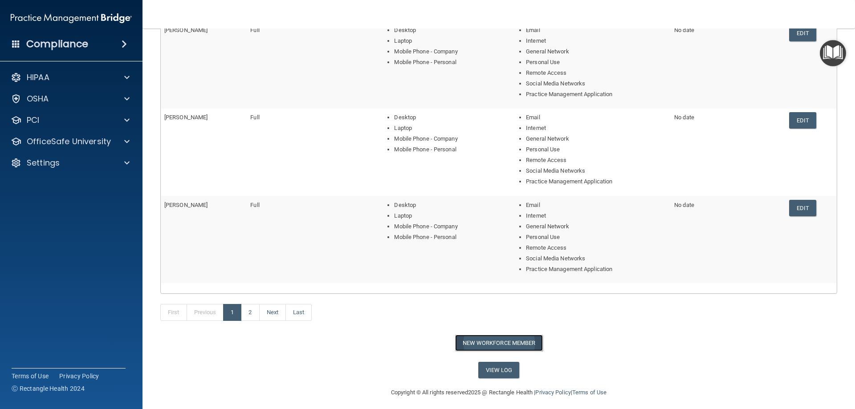
click at [457, 338] on button "New Workforce Member" at bounding box center [499, 343] width 88 height 16
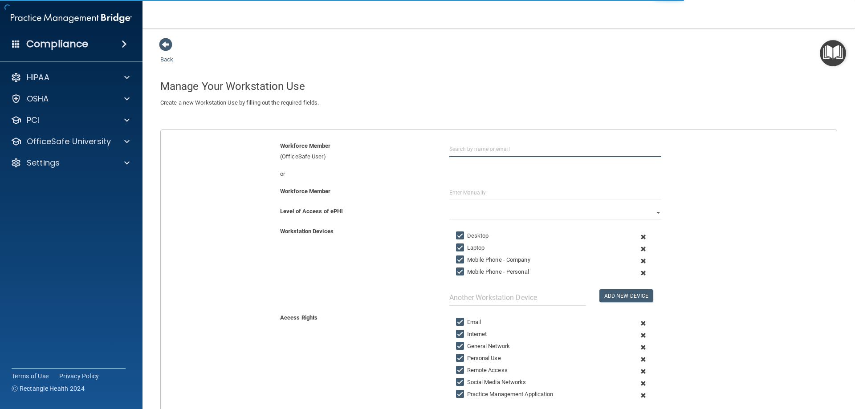
click at [482, 153] on input "text" at bounding box center [555, 149] width 212 height 16
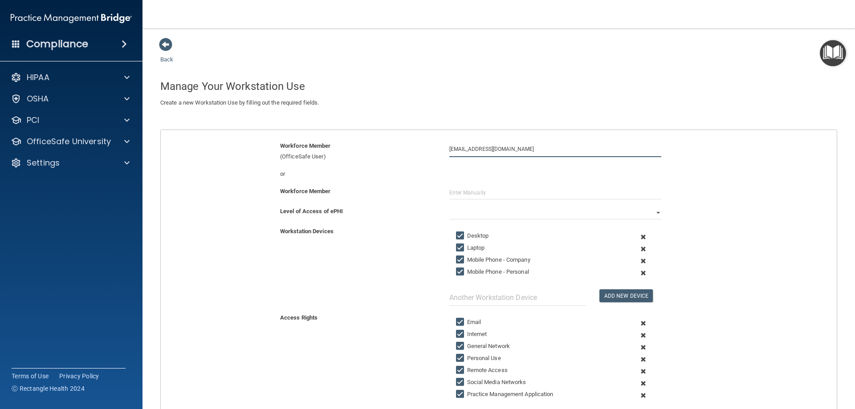
type input "jocamalloy@comcast.net"
type input "Carol Malloy"
click at [474, 211] on select "Full Limited None" at bounding box center [555, 212] width 212 height 13
click at [449, 206] on select "Full Limited None" at bounding box center [555, 212] width 212 height 13
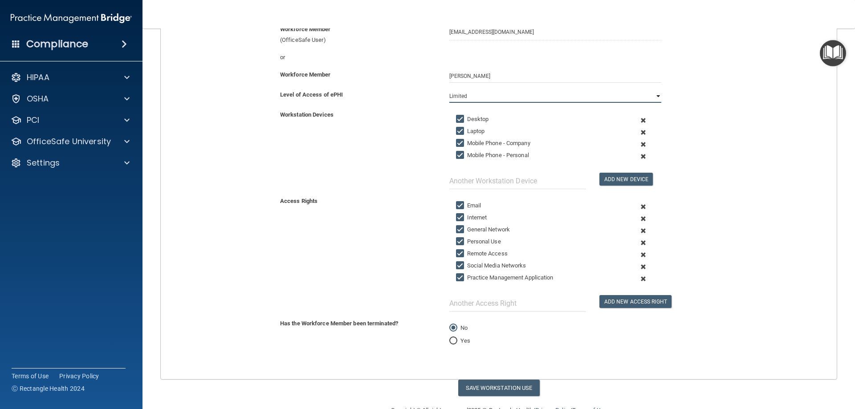
scroll to position [139, 0]
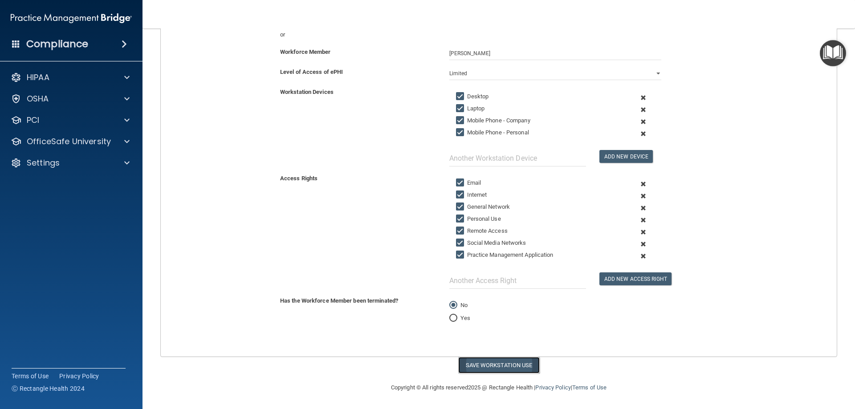
click at [479, 368] on button "Save Workstation Use" at bounding box center [498, 365] width 81 height 16
select select "? string:Full ?"
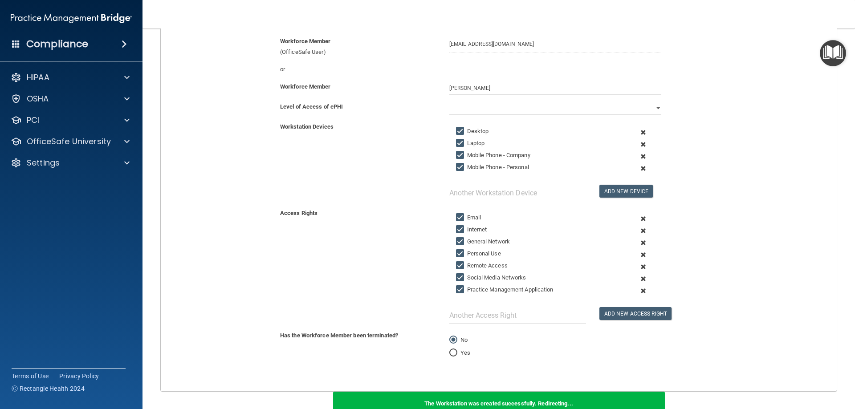
scroll to position [50, 0]
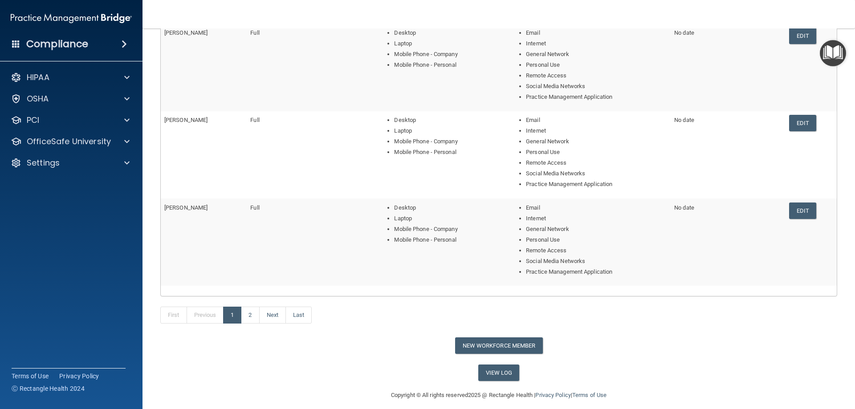
scroll to position [322, 0]
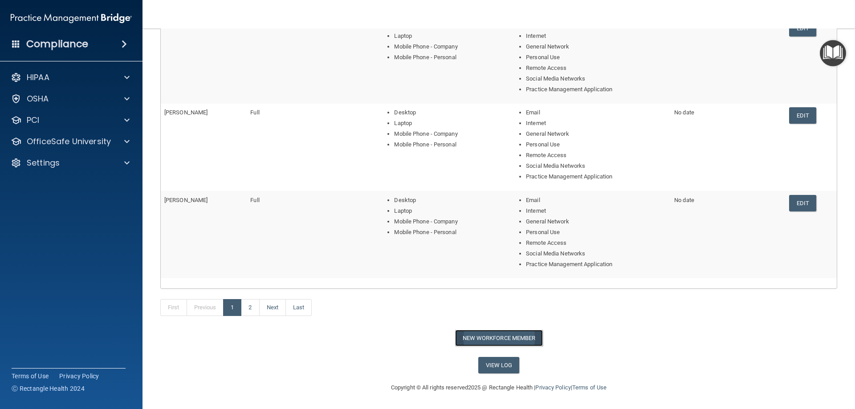
click at [498, 337] on button "New Workforce Member" at bounding box center [499, 338] width 88 height 16
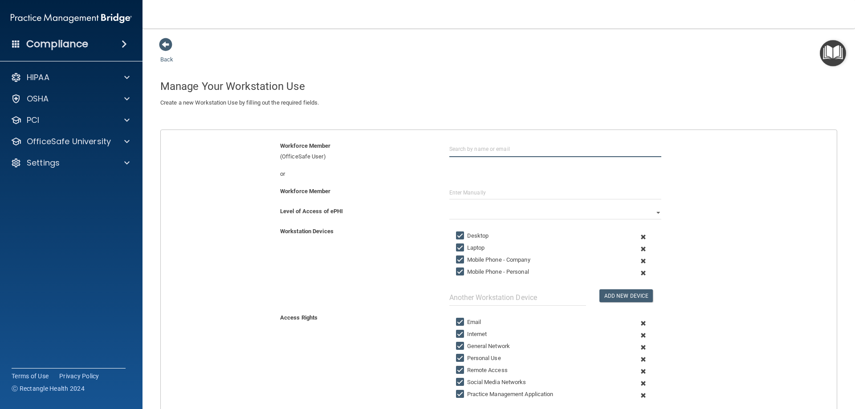
click at [456, 150] on input "text" at bounding box center [555, 149] width 212 height 16
type input "jkadep@aol.com"
type input "Bill Plourde"
click at [483, 216] on select "Full Limited None" at bounding box center [555, 212] width 212 height 13
click at [449, 206] on select "Full Limited None" at bounding box center [555, 212] width 212 height 13
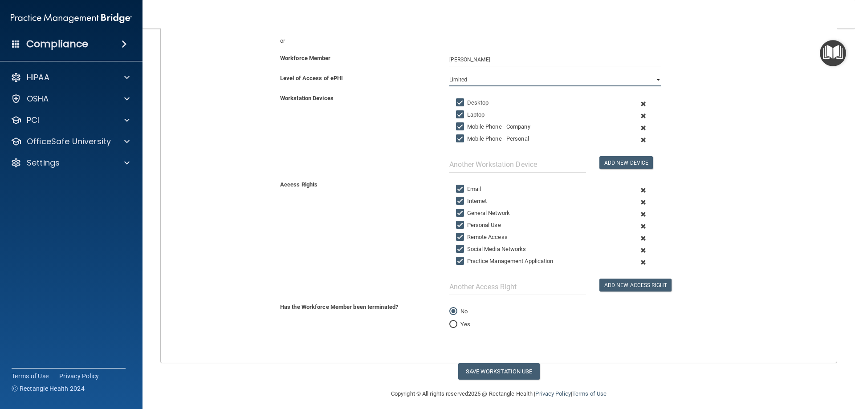
scroll to position [134, 0]
click at [469, 365] on button "Save Workstation Use" at bounding box center [498, 371] width 81 height 16
select select "? string:Full ?"
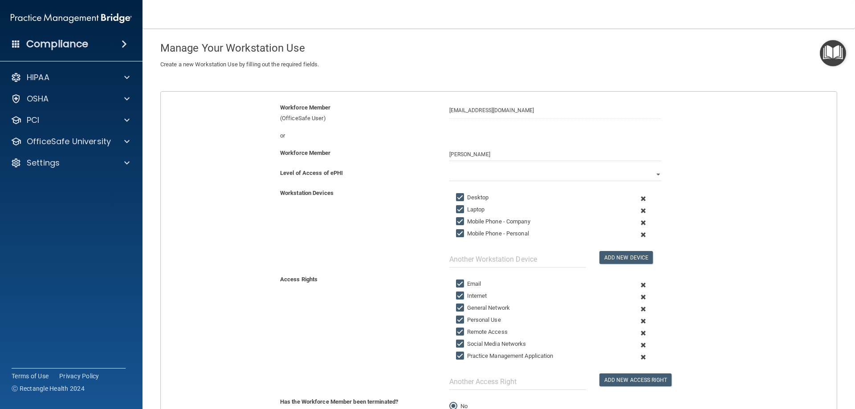
scroll to position [0, 0]
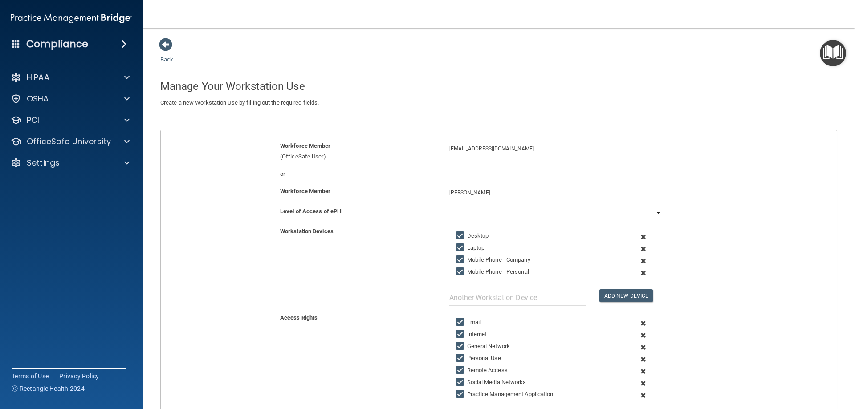
click at [487, 214] on select at bounding box center [555, 212] width 212 height 13
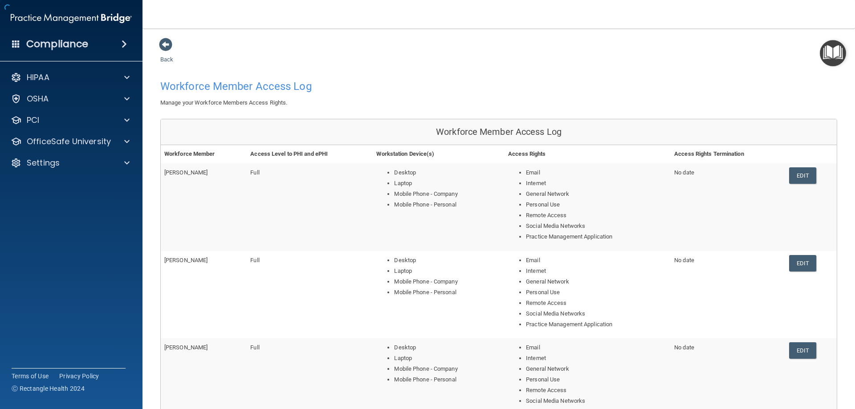
click at [410, 207] on li "Mobile Phone - Personal" at bounding box center [447, 204] width 107 height 11
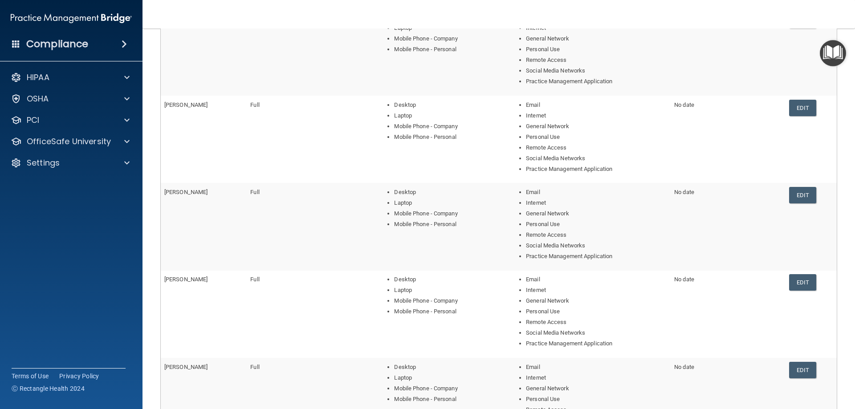
scroll to position [89, 0]
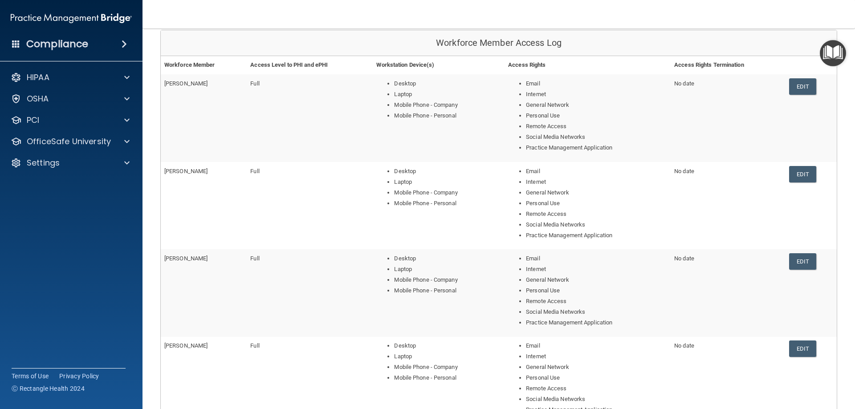
drag, startPoint x: 392, startPoint y: 228, endPoint x: 333, endPoint y: 207, distance: 63.1
click at [333, 207] on td "Full" at bounding box center [310, 205] width 126 height 87
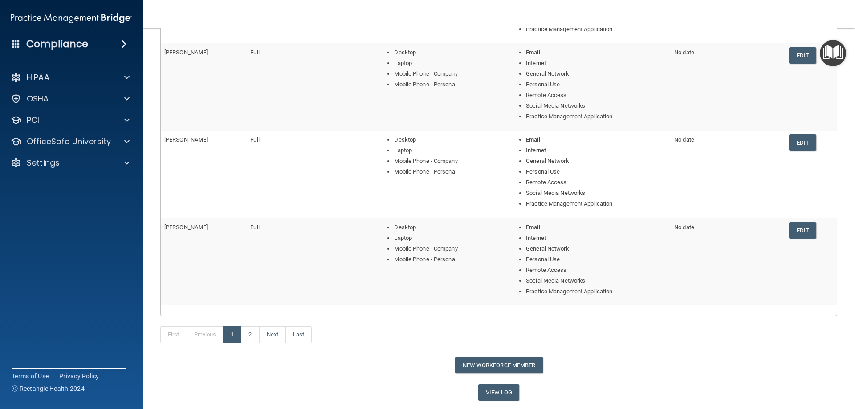
scroll to position [322, 0]
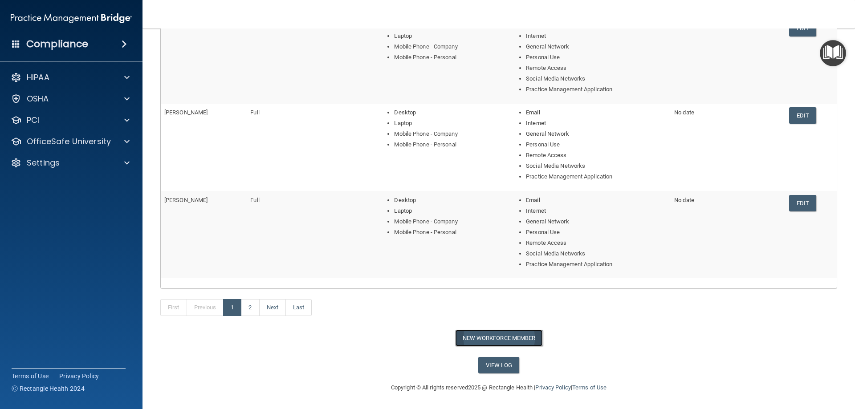
click at [489, 334] on button "New Workforce Member" at bounding box center [499, 338] width 88 height 16
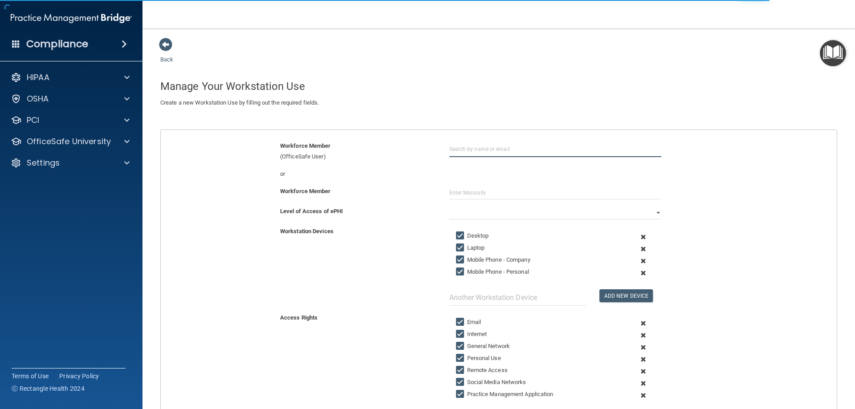
click at [478, 151] on input "text" at bounding box center [555, 149] width 212 height 16
type input "huggang@yahoo.com"
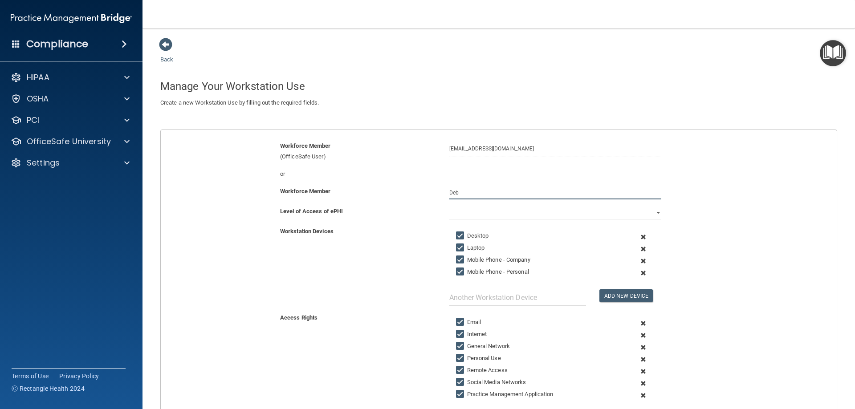
type input "Debbie Sanville"
click at [488, 212] on select "Full Limited None" at bounding box center [555, 212] width 212 height 13
click at [449, 206] on select "Full Limited None" at bounding box center [555, 212] width 212 height 13
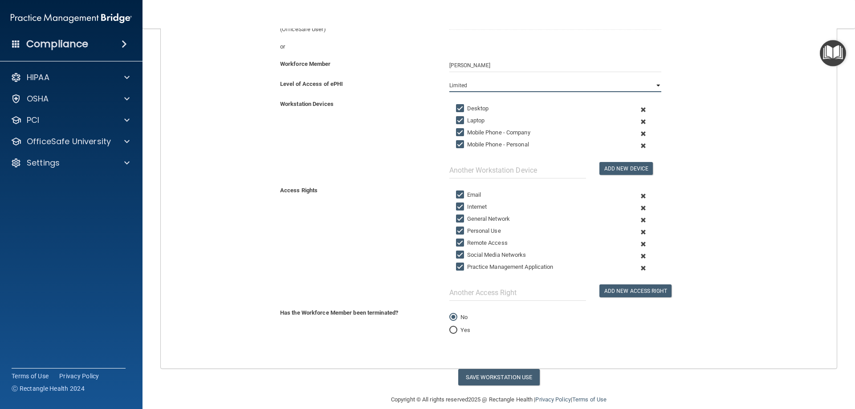
scroll to position [139, 0]
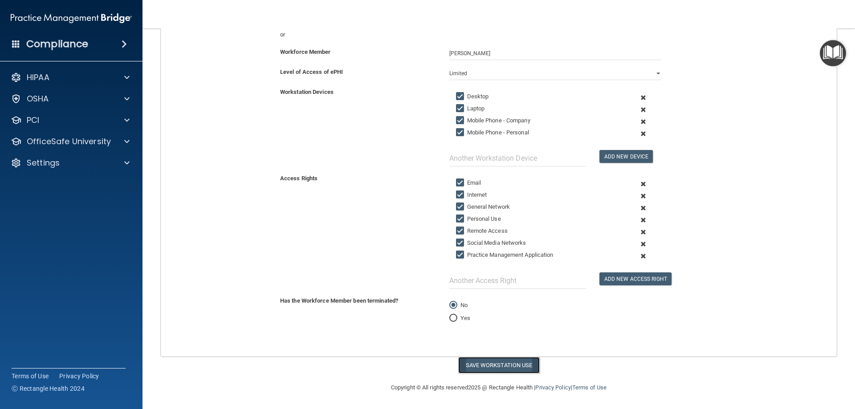
click at [500, 364] on button "Save Workstation Use" at bounding box center [498, 365] width 81 height 16
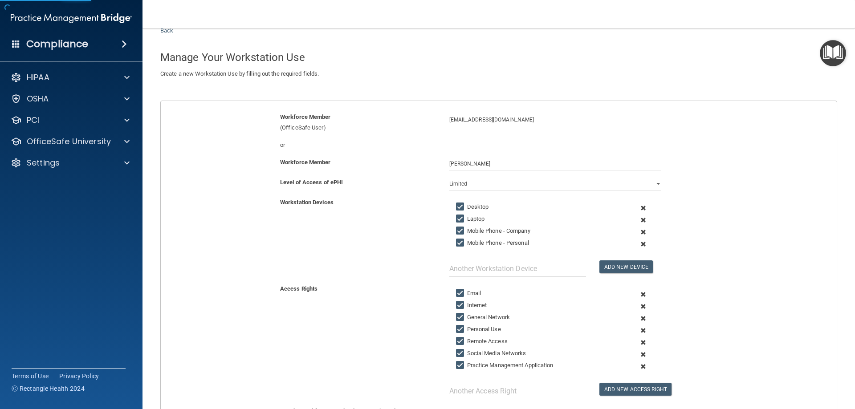
scroll to position [6, 0]
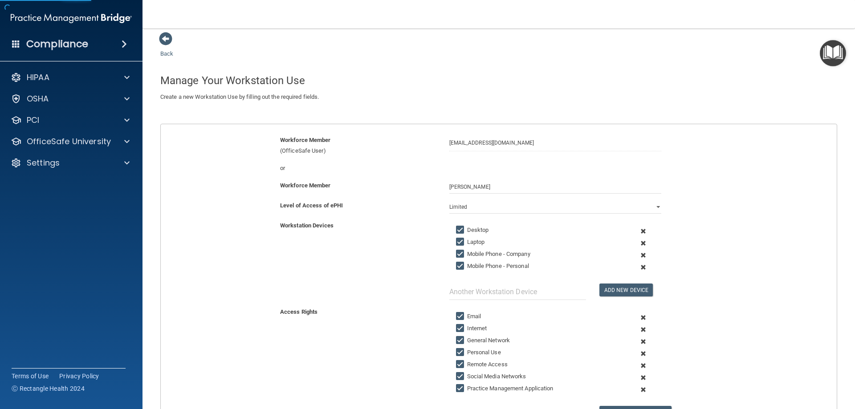
select select "? string:Full ?"
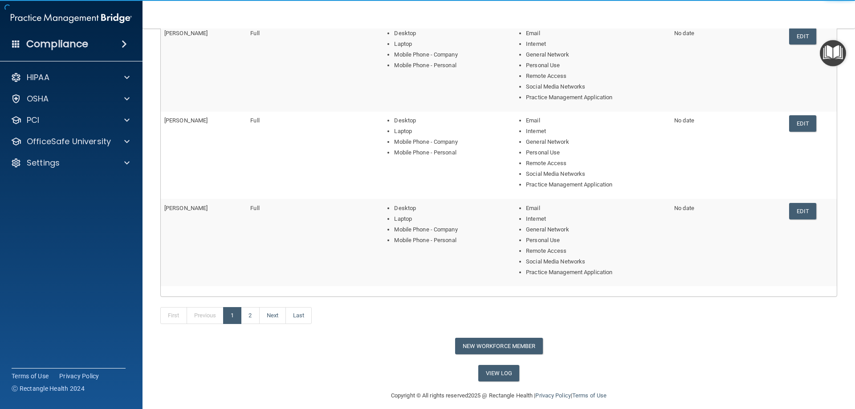
scroll to position [322, 0]
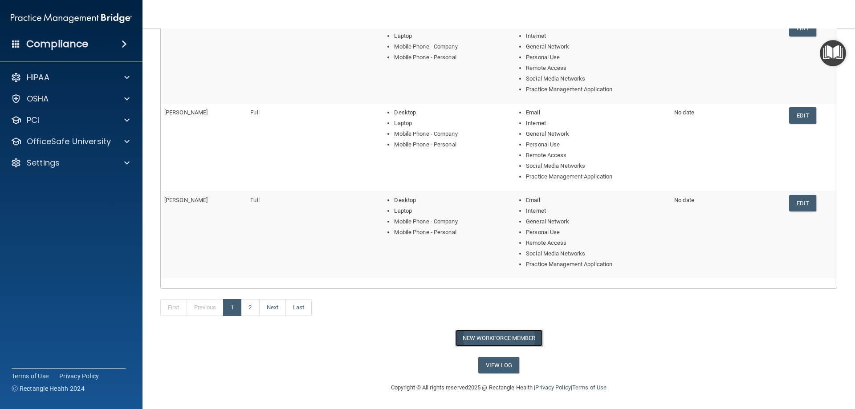
click at [467, 334] on button "New Workforce Member" at bounding box center [499, 338] width 88 height 16
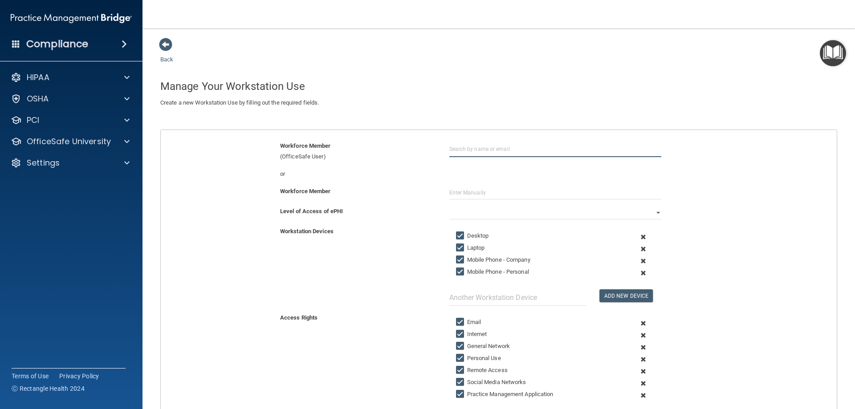
click at [460, 152] on input "text" at bounding box center [555, 149] width 212 height 16
type input "ddvadala@aol.com"
type input "Diane Vadala"
click at [487, 211] on select "Full Limited None" at bounding box center [555, 212] width 212 height 13
click at [449, 206] on select "Full Limited None" at bounding box center [555, 212] width 212 height 13
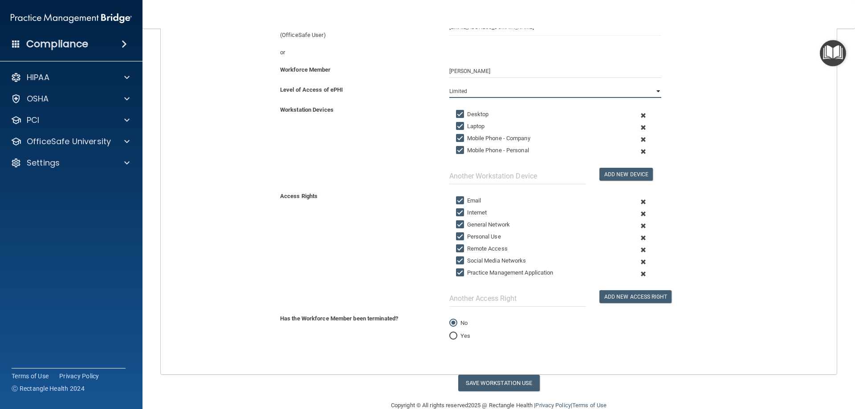
scroll to position [139, 0]
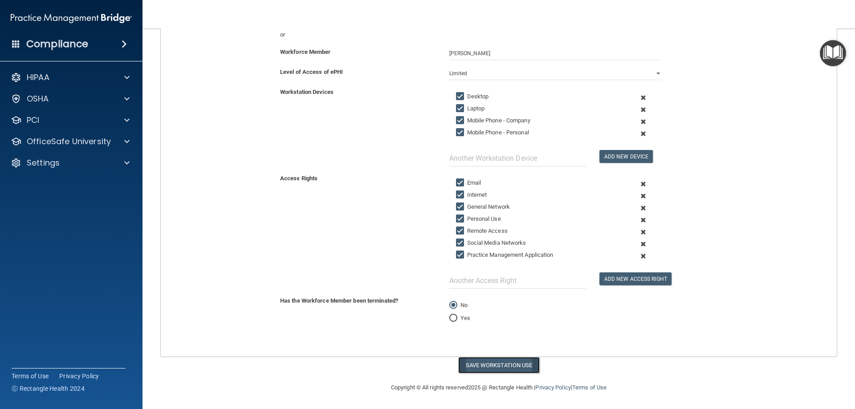
click at [492, 362] on button "Save Workstation Use" at bounding box center [498, 365] width 81 height 16
select select "? string:Full ?"
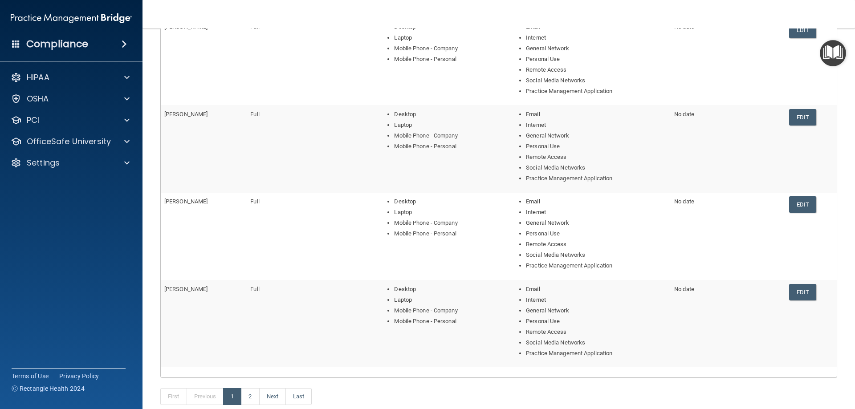
scroll to position [278, 0]
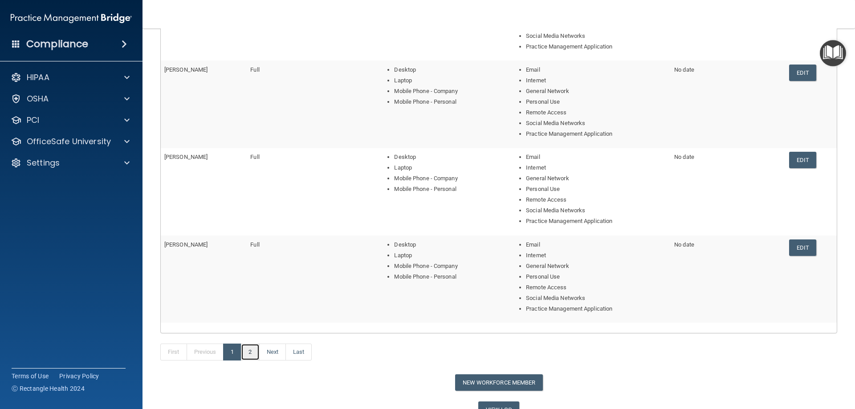
click at [244, 348] on link "2" at bounding box center [250, 352] width 18 height 17
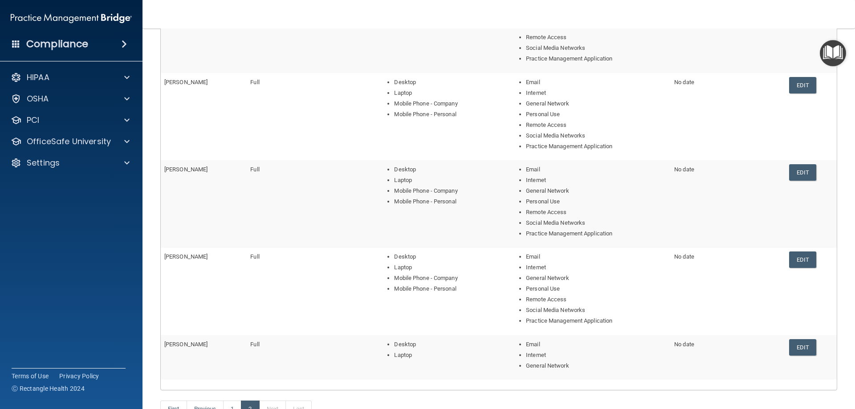
scroll to position [223, 0]
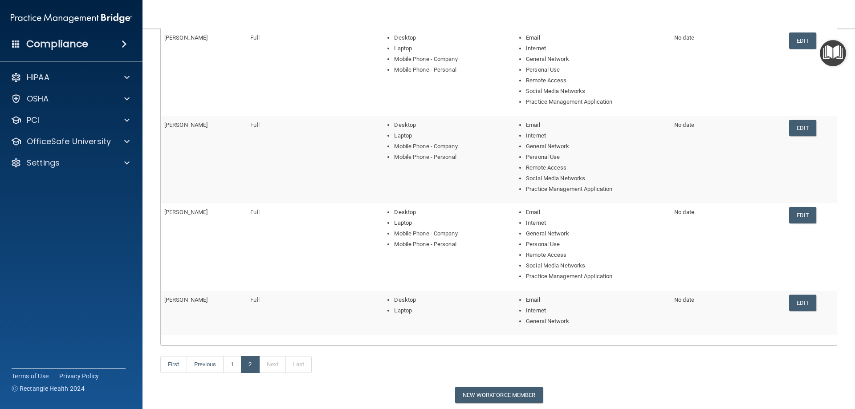
drag, startPoint x: 259, startPoint y: 337, endPoint x: 228, endPoint y: 287, distance: 58.3
click at [228, 287] on td "Panos Papaspyridakos" at bounding box center [204, 246] width 86 height 87
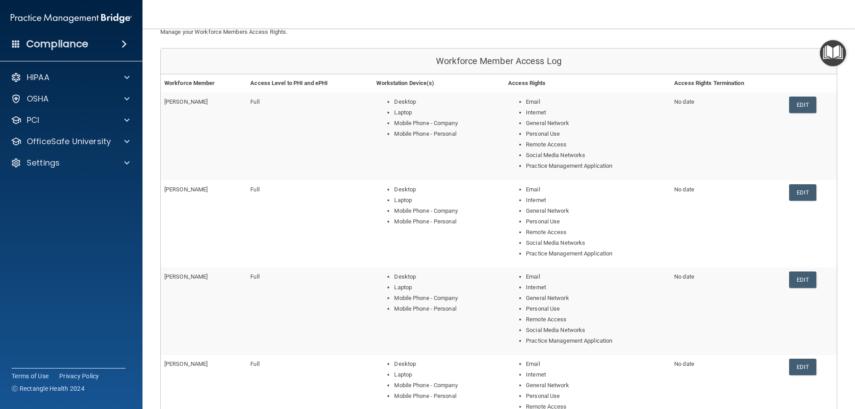
scroll to position [57, 0]
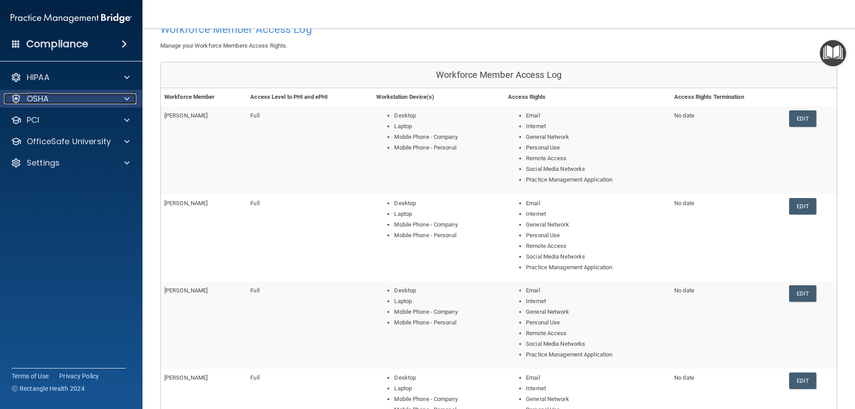
click at [122, 96] on div at bounding box center [125, 99] width 22 height 11
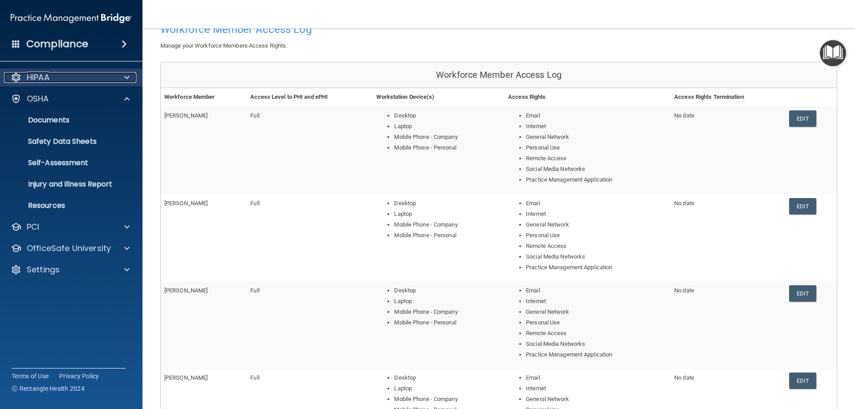
click at [120, 81] on div at bounding box center [125, 77] width 22 height 11
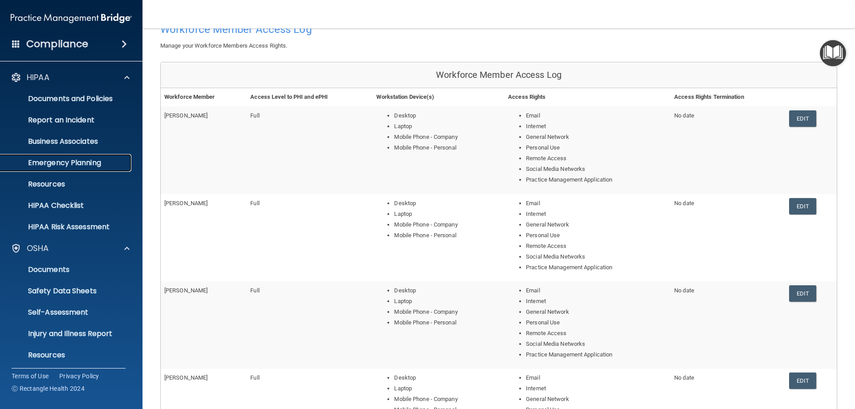
click at [79, 170] on link "Emergency Planning" at bounding box center [61, 163] width 140 height 18
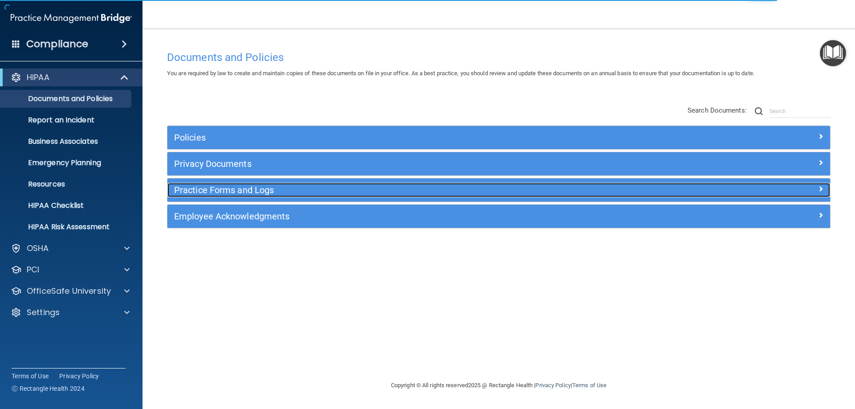
click at [276, 190] on h5 "Practice Forms and Logs" at bounding box center [416, 190] width 484 height 10
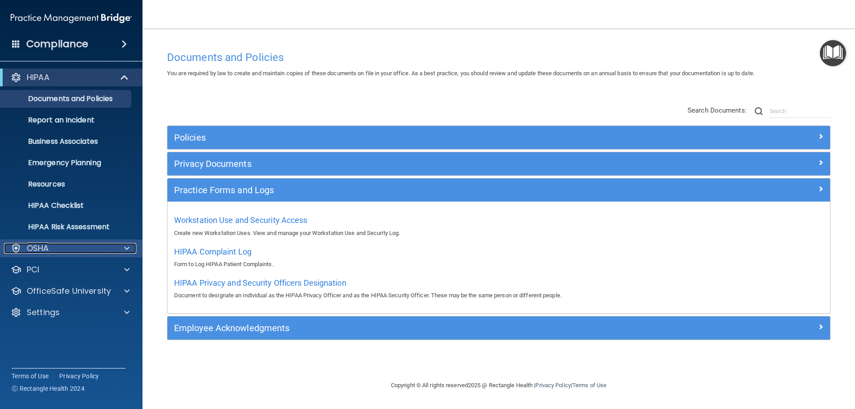
click at [85, 245] on div "OSHA" at bounding box center [59, 248] width 110 height 11
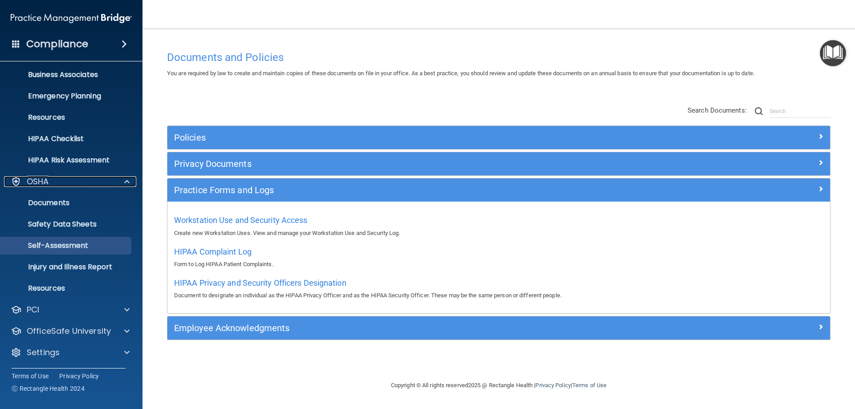
scroll to position [67, 0]
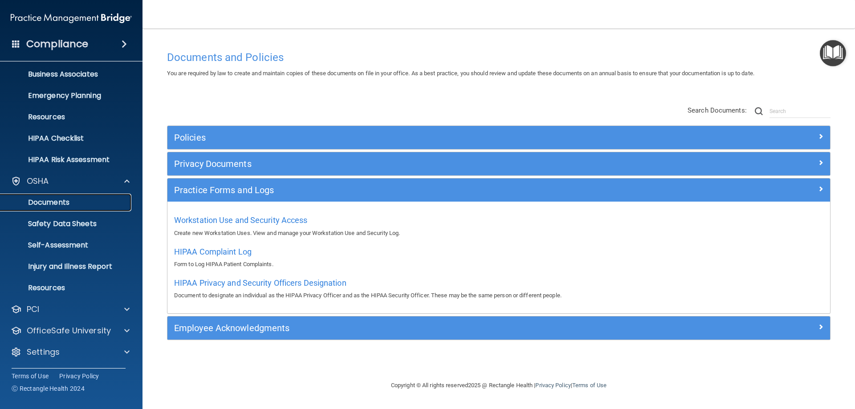
click at [65, 203] on p "Documents" at bounding box center [67, 202] width 122 height 9
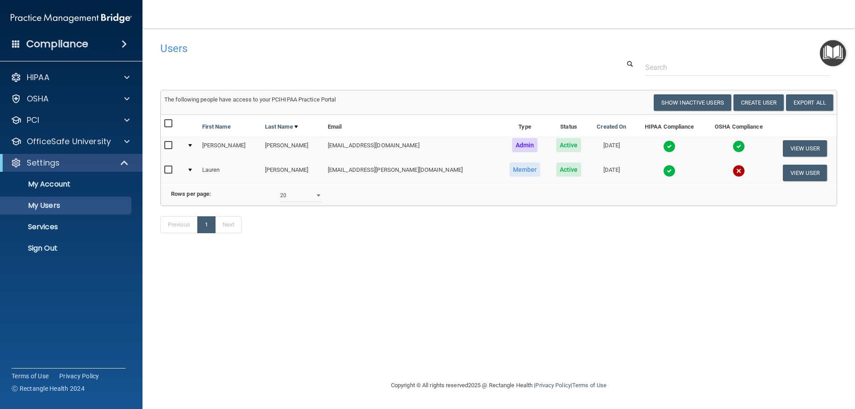
select select "20"
click at [64, 205] on p "My Users" at bounding box center [67, 205] width 122 height 9
click at [82, 208] on p "My Users" at bounding box center [67, 205] width 122 height 9
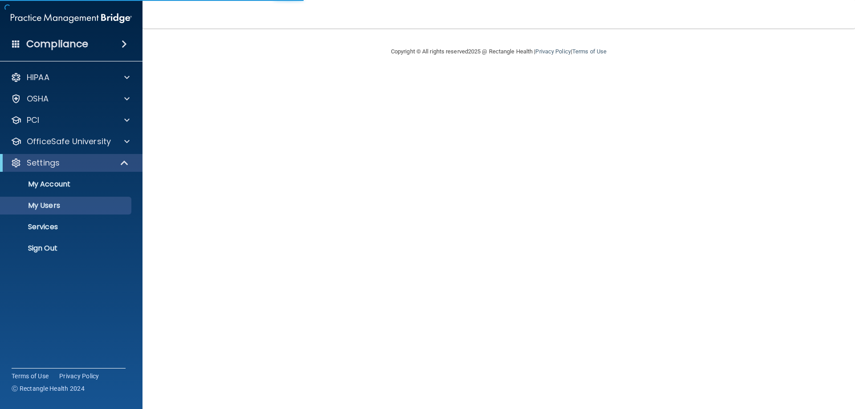
select select "20"
